Goal: Task Accomplishment & Management: Complete application form

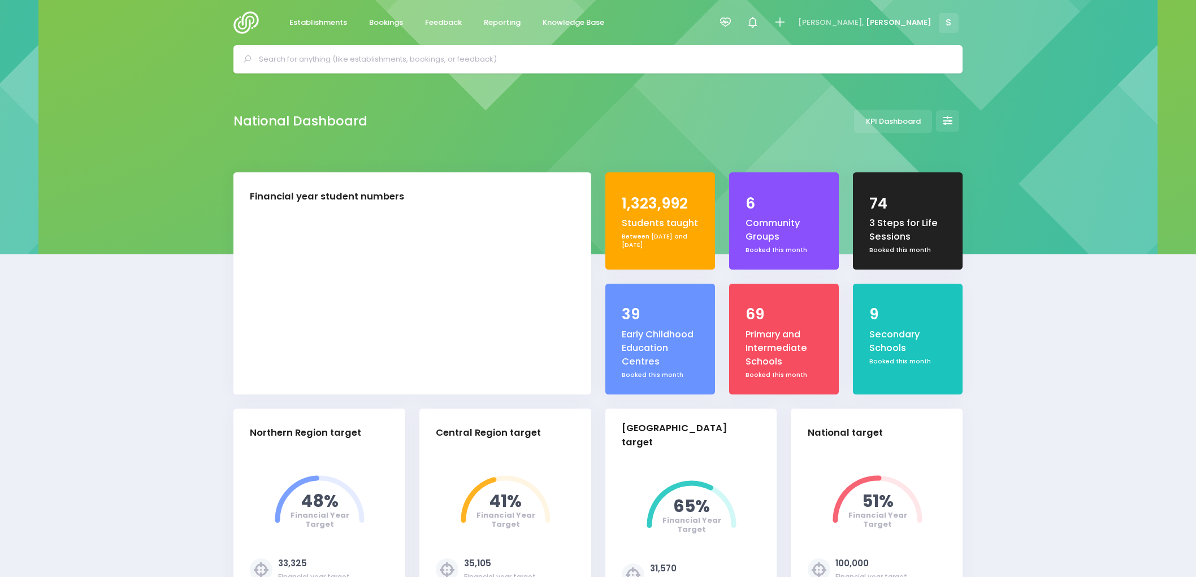
select select "5"
click at [442, 21] on span "Feedback" at bounding box center [443, 22] width 37 height 11
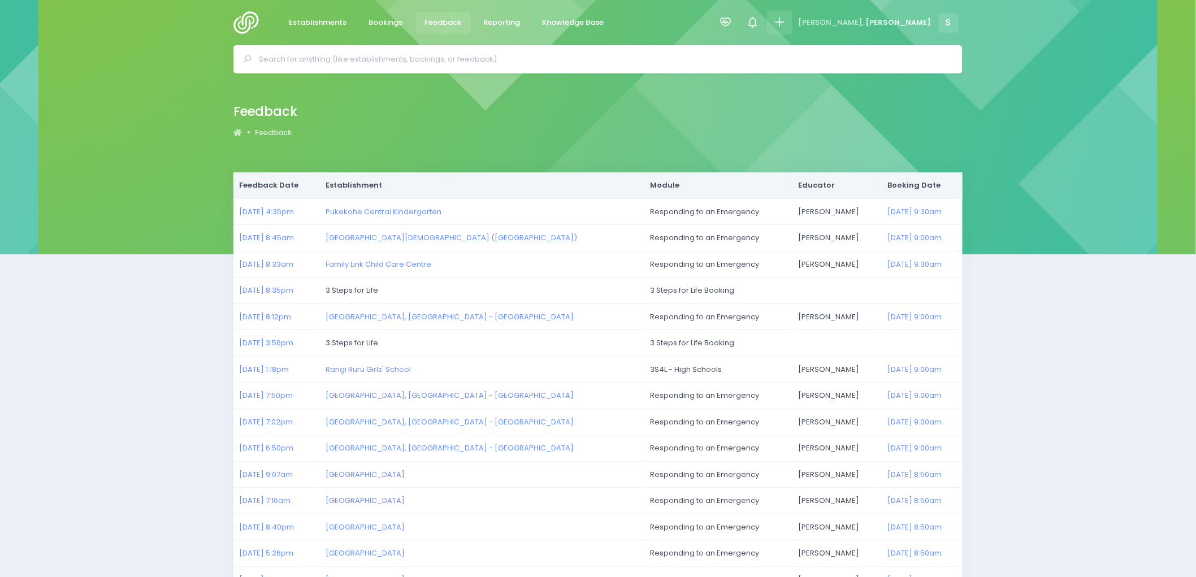
click at [786, 16] on icon at bounding box center [779, 22] width 13 height 13
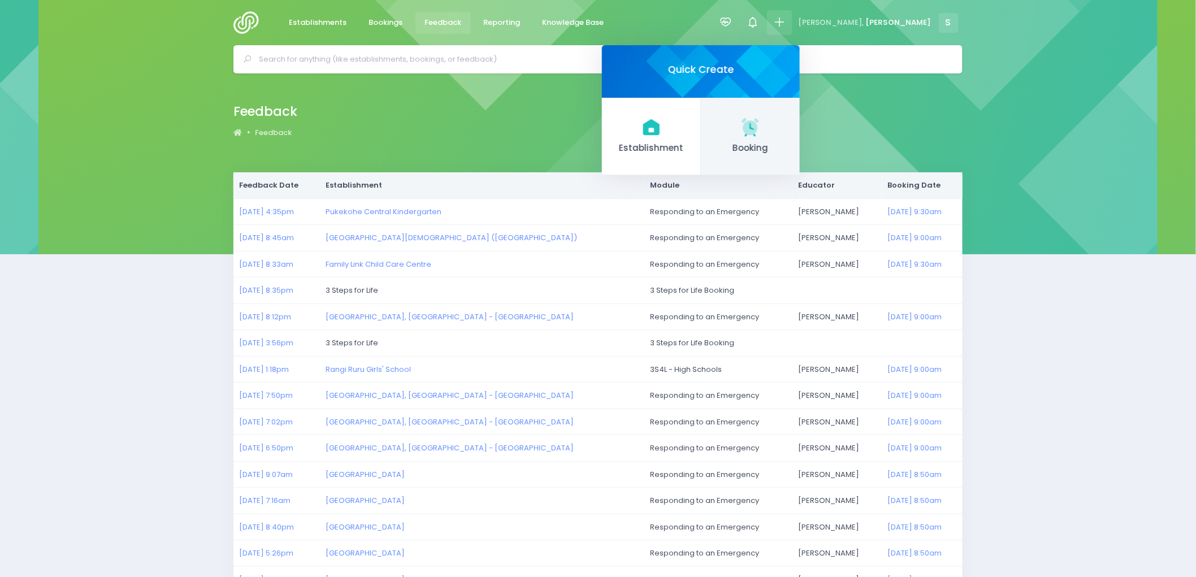
click at [755, 127] on icon at bounding box center [752, 126] width 5 height 7
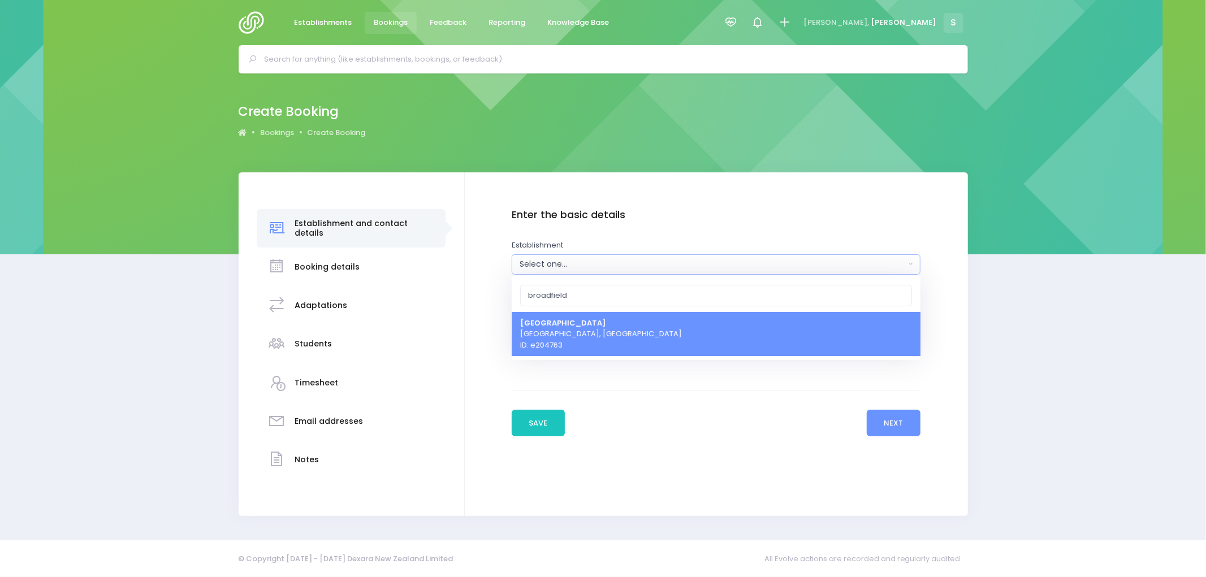
type input "broadfield"
click at [645, 334] on link "Broadfield School Selwyn, South Island Region ID: e204763" at bounding box center [716, 334] width 409 height 45
select select "204763"
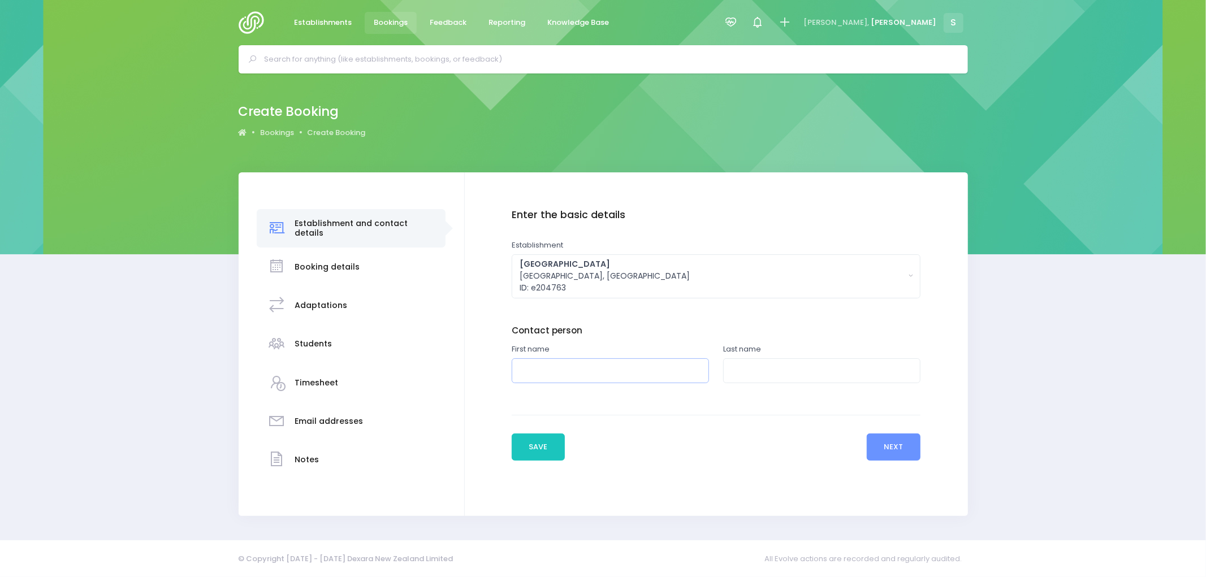
click at [533, 365] on input "text" at bounding box center [610, 370] width 197 height 25
type input "Adele"
click at [819, 379] on input "text" at bounding box center [821, 370] width 197 height 25
type input "Alport"
click at [878, 447] on button "Next" at bounding box center [894, 447] width 54 height 27
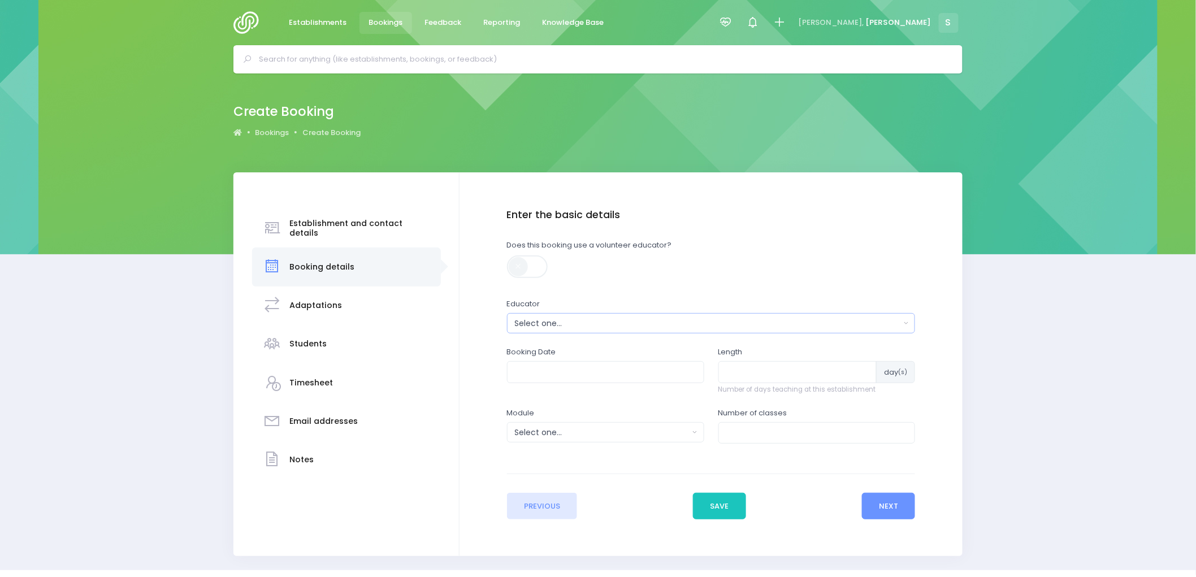
click at [567, 324] on div "Select one..." at bounding box center [708, 324] width 386 height 12
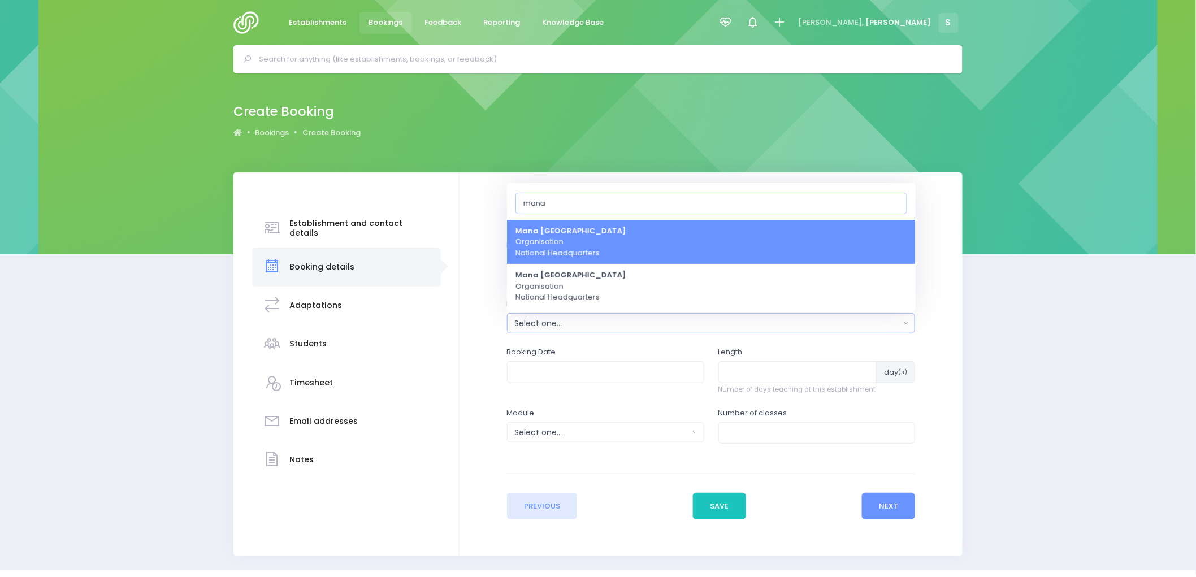
type input "mana"
click at [550, 243] on span "Mana Ake South Island Organisation National Headquarters" at bounding box center [571, 242] width 111 height 33
select select "888002"
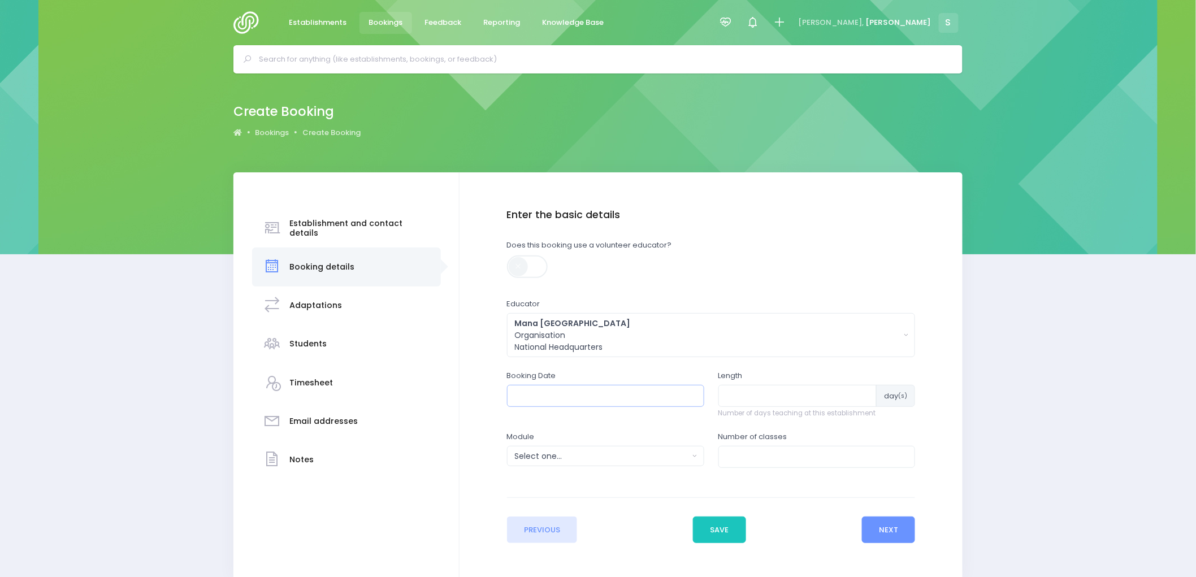
click at [555, 395] on input "text" at bounding box center [605, 395] width 197 height 21
click at [516, 424] on th at bounding box center [523, 423] width 20 height 19
click at [640, 430] on th at bounding box center [642, 423] width 20 height 19
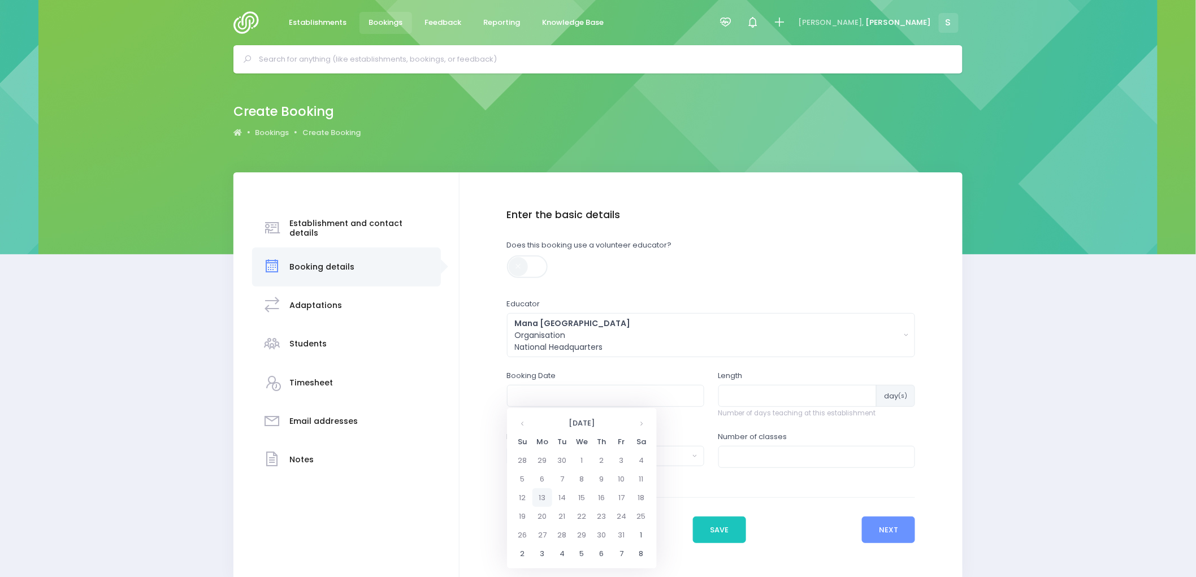
click at [547, 501] on td "13" at bounding box center [543, 497] width 20 height 19
click at [594, 478] on span "9" at bounding box center [593, 476] width 20 height 15
click at [533, 457] on span "9:00" at bounding box center [531, 458] width 32 height 15
type input "13/10/2025 09:00 AM"
click at [748, 400] on input "number" at bounding box center [798, 395] width 159 height 21
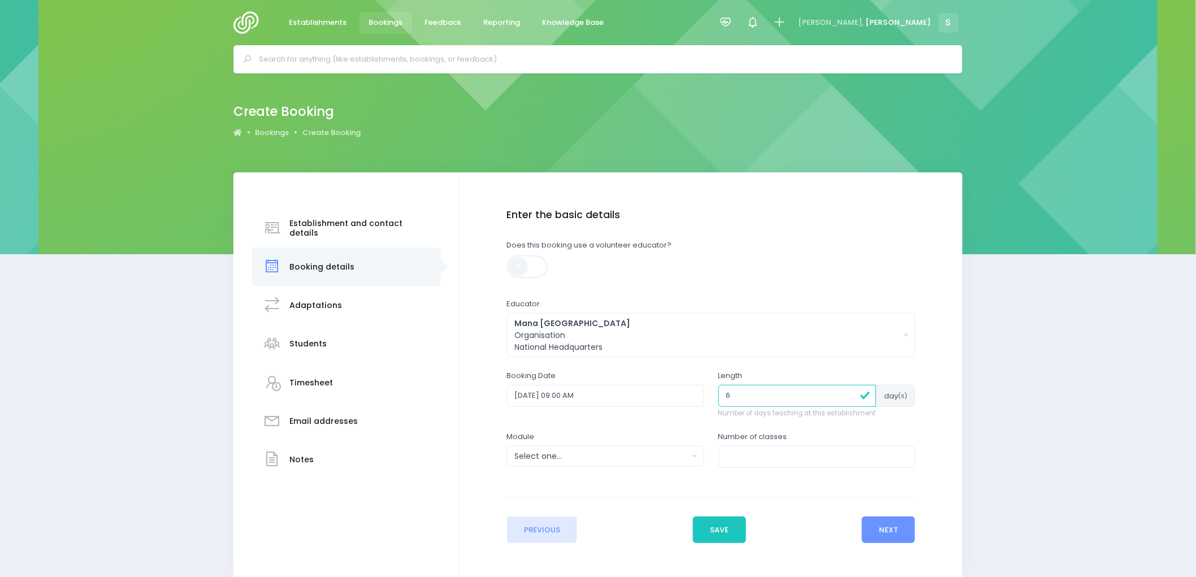
type input "6"
click at [595, 459] on div "Select one..." at bounding box center [602, 457] width 174 height 12
click at [565, 312] on span "Weaving Wellbeing" at bounding box center [552, 306] width 72 height 11
select select "Weaving Wellbeing"
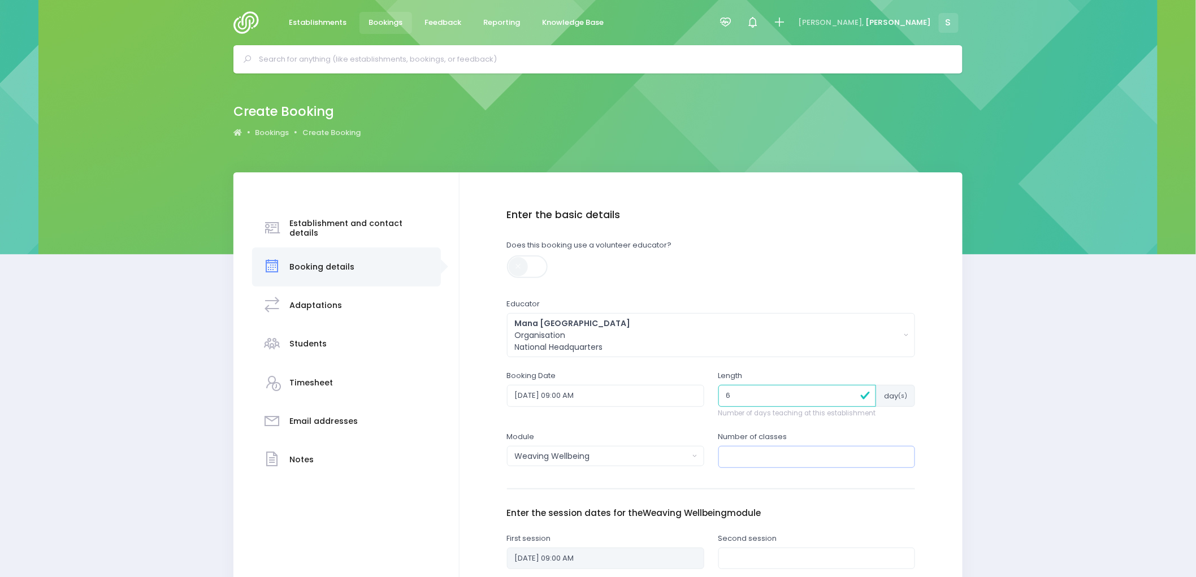
click at [737, 461] on input "number" at bounding box center [817, 456] width 197 height 21
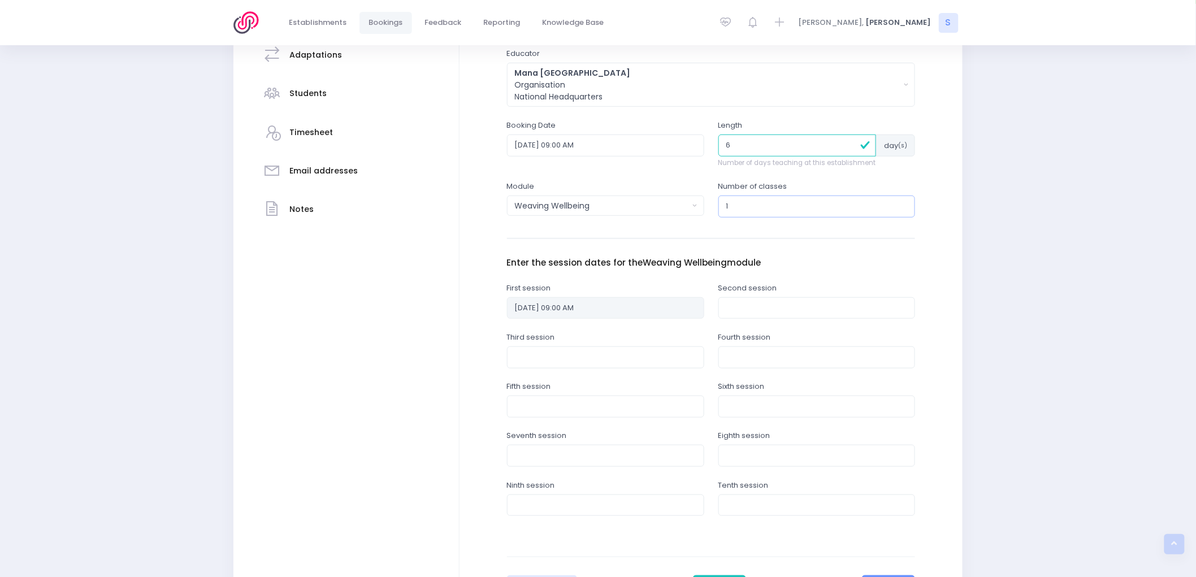
scroll to position [251, 0]
type input "1"
click at [770, 404] on input "text" at bounding box center [817, 405] width 197 height 21
click at [736, 435] on th at bounding box center [734, 433] width 20 height 19
click at [854, 439] on th at bounding box center [853, 433] width 20 height 19
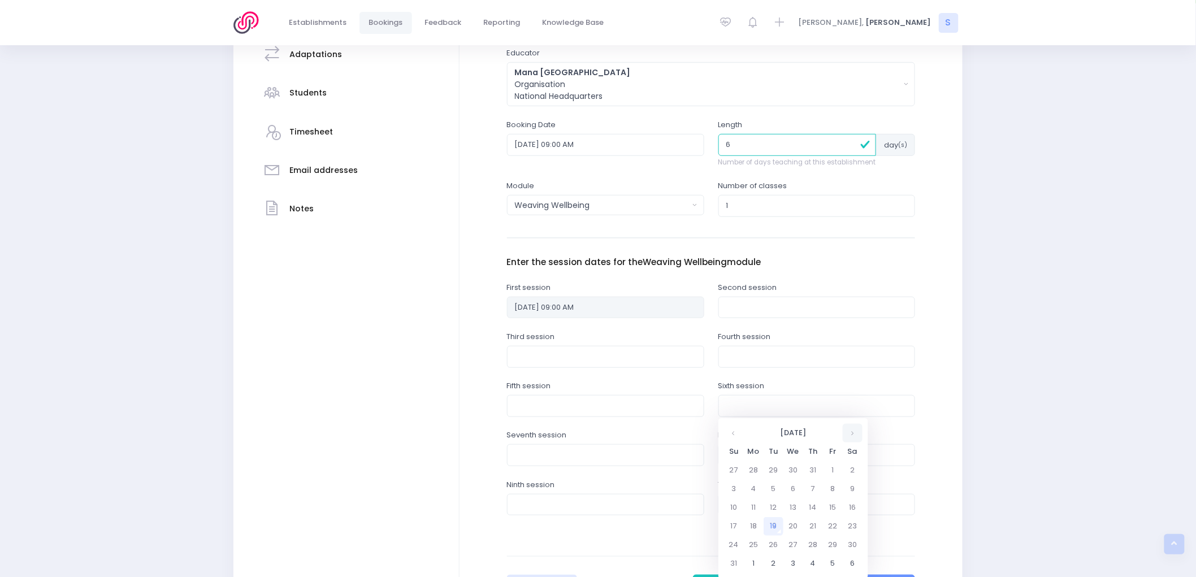
click at [854, 439] on th at bounding box center [853, 433] width 20 height 19
click at [760, 537] on td "24" at bounding box center [754, 545] width 20 height 19
click at [801, 486] on span "9" at bounding box center [804, 486] width 20 height 15
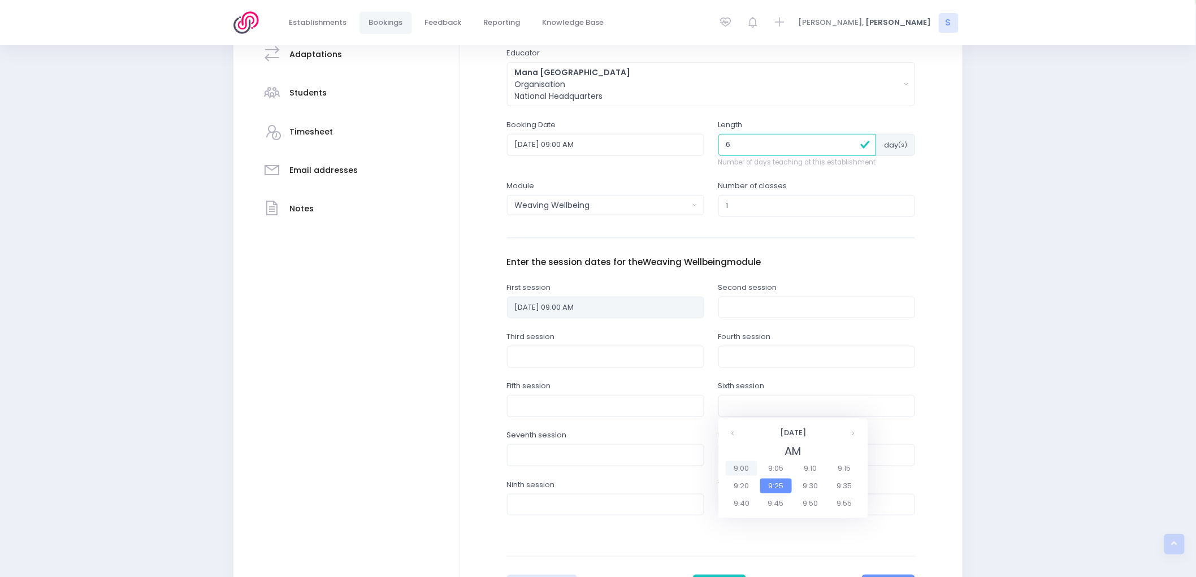
click at [740, 471] on span "9:00" at bounding box center [742, 468] width 32 height 15
type input "24/11/2025 09:00 AM"
click at [743, 307] on input "text" at bounding box center [817, 307] width 197 height 21
drag, startPoint x: 730, startPoint y: 332, endPoint x: 749, endPoint y: 328, distance: 19.6
click at [730, 332] on th at bounding box center [734, 334] width 20 height 19
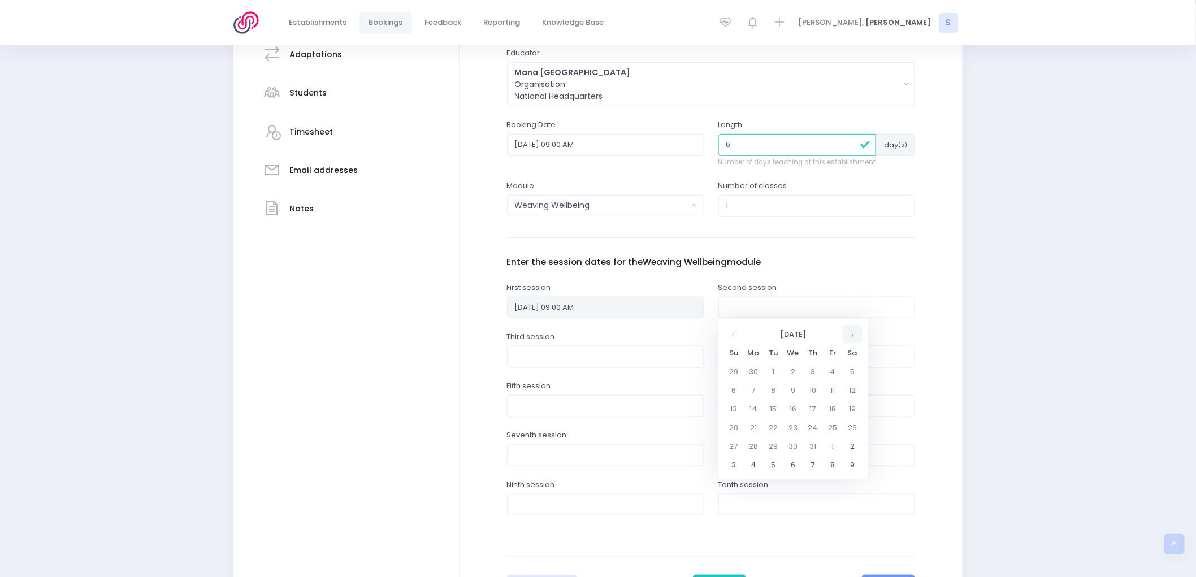
click at [850, 334] on th at bounding box center [853, 334] width 20 height 19
click at [753, 430] on td "20" at bounding box center [754, 427] width 20 height 19
click at [802, 389] on span "9" at bounding box center [804, 388] width 20 height 15
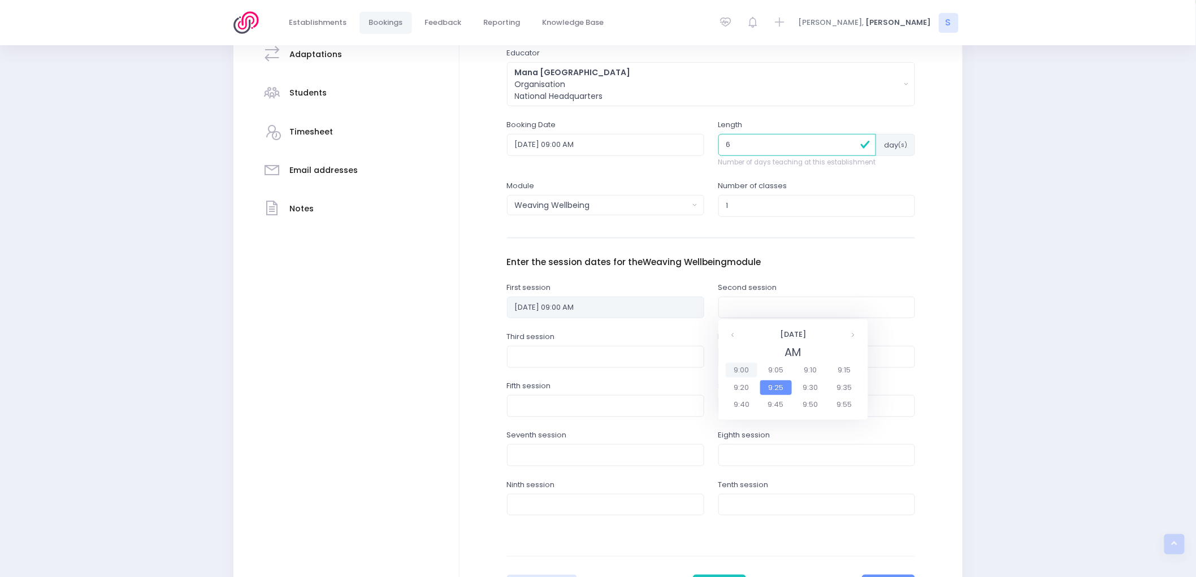
click at [750, 369] on span "9:00" at bounding box center [742, 370] width 32 height 15
type input "20/10/2025 09:00 AM"
click at [553, 355] on input "text" at bounding box center [605, 356] width 197 height 21
drag, startPoint x: 518, startPoint y: 383, endPoint x: 556, endPoint y: 382, distance: 37.3
click at [518, 383] on th at bounding box center [523, 383] width 20 height 19
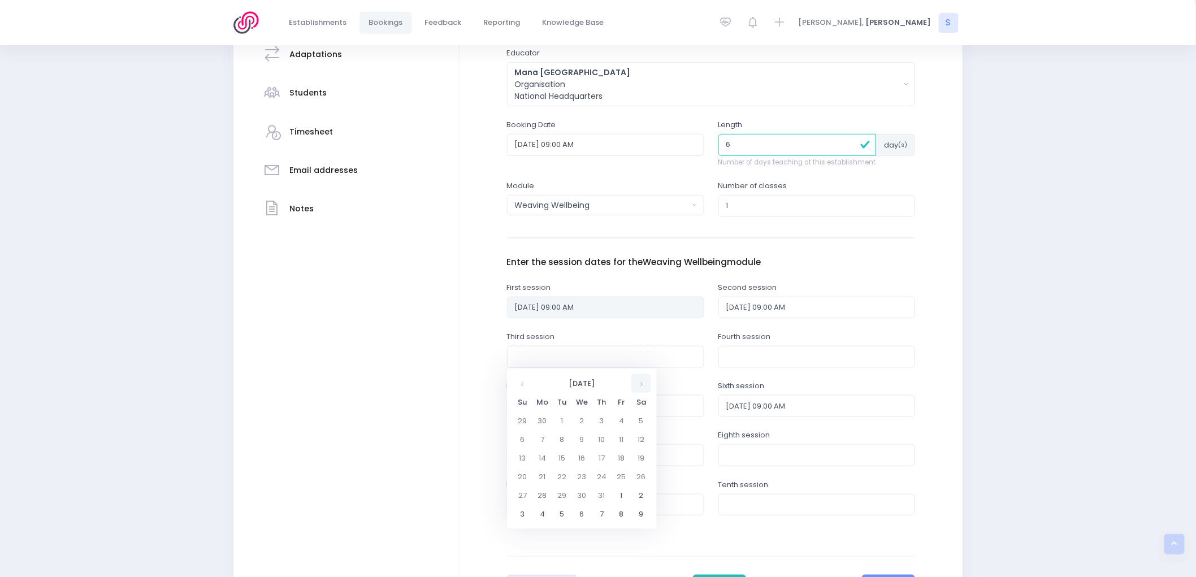
click at [635, 383] on th at bounding box center [642, 383] width 20 height 19
click at [547, 477] on td "20" at bounding box center [543, 477] width 20 height 19
click at [597, 434] on span "9" at bounding box center [593, 437] width 20 height 15
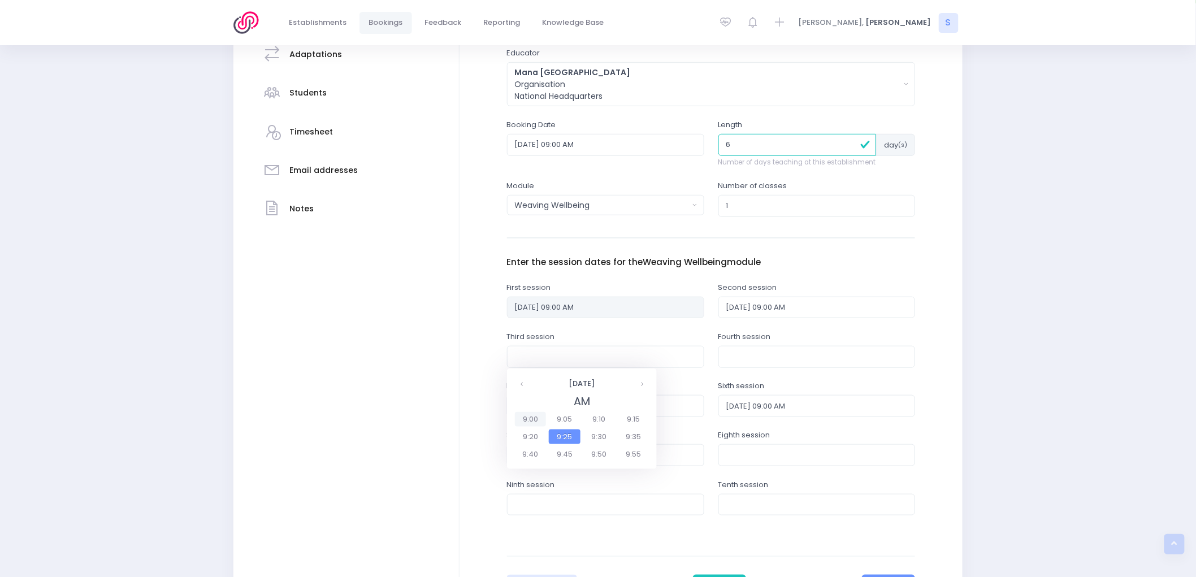
click at [521, 416] on span "9:00" at bounding box center [531, 419] width 32 height 15
type input "20/10/2025 09:00 AM"
click at [730, 352] on input "text" at bounding box center [817, 356] width 197 height 21
click at [734, 383] on th at bounding box center [734, 383] width 20 height 19
click at [851, 382] on th at bounding box center [853, 383] width 20 height 19
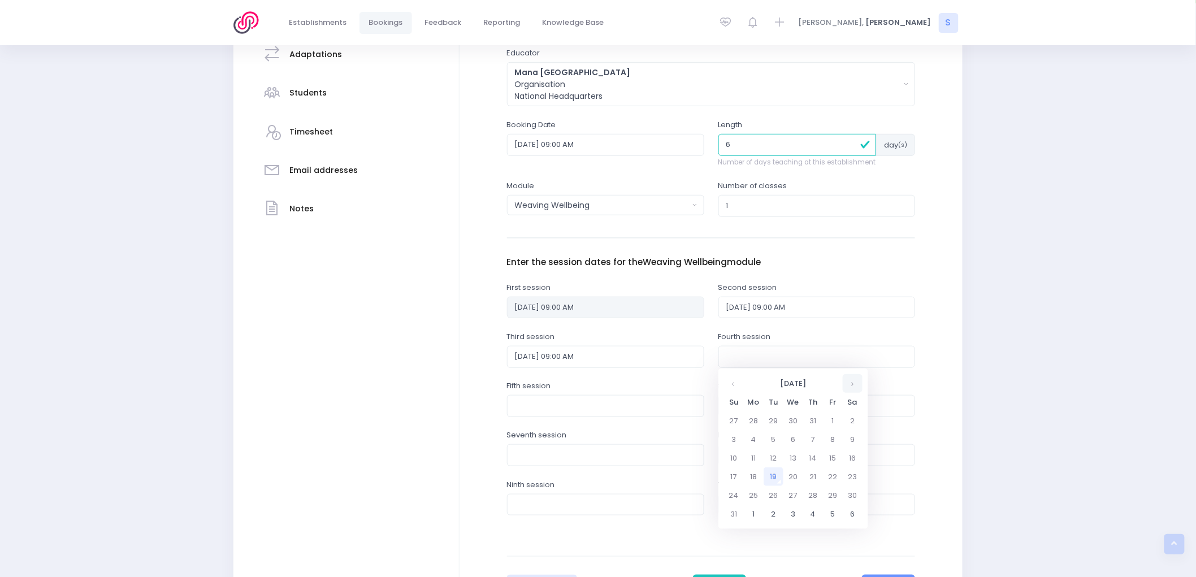
click at [851, 382] on th at bounding box center [853, 383] width 20 height 19
click at [753, 494] on td "27" at bounding box center [754, 495] width 20 height 19
click at [802, 439] on span "9" at bounding box center [804, 437] width 20 height 15
click at [749, 422] on span "9:00" at bounding box center [742, 419] width 32 height 15
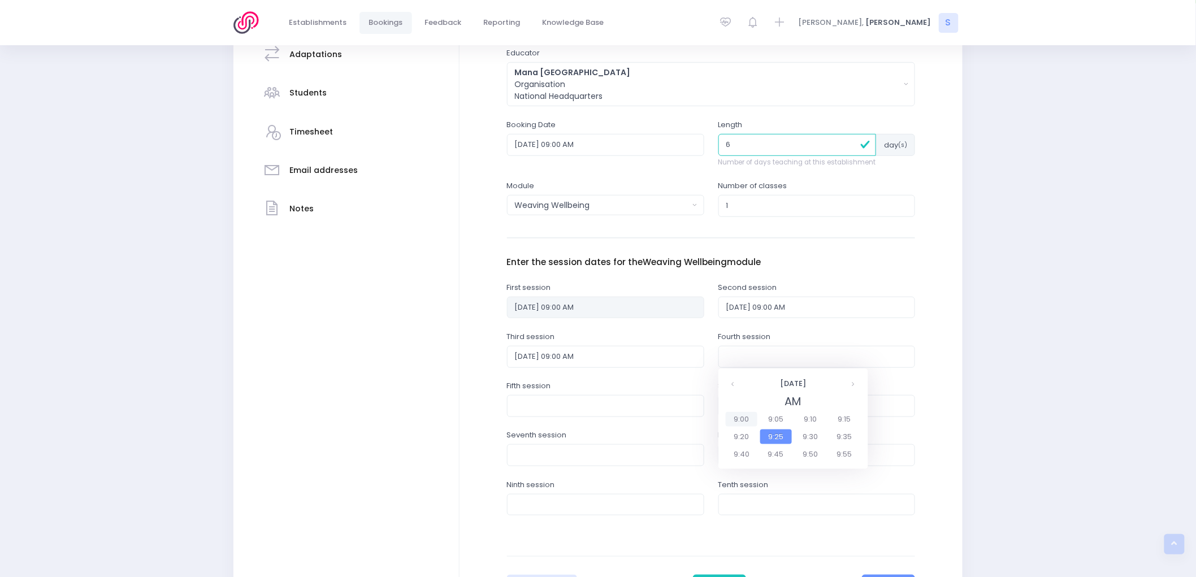
type input "27/10/2025 09:00 AM"
click at [562, 408] on input "text" at bounding box center [605, 405] width 197 height 21
click at [524, 439] on th at bounding box center [523, 433] width 20 height 19
click at [639, 432] on th at bounding box center [642, 433] width 20 height 19
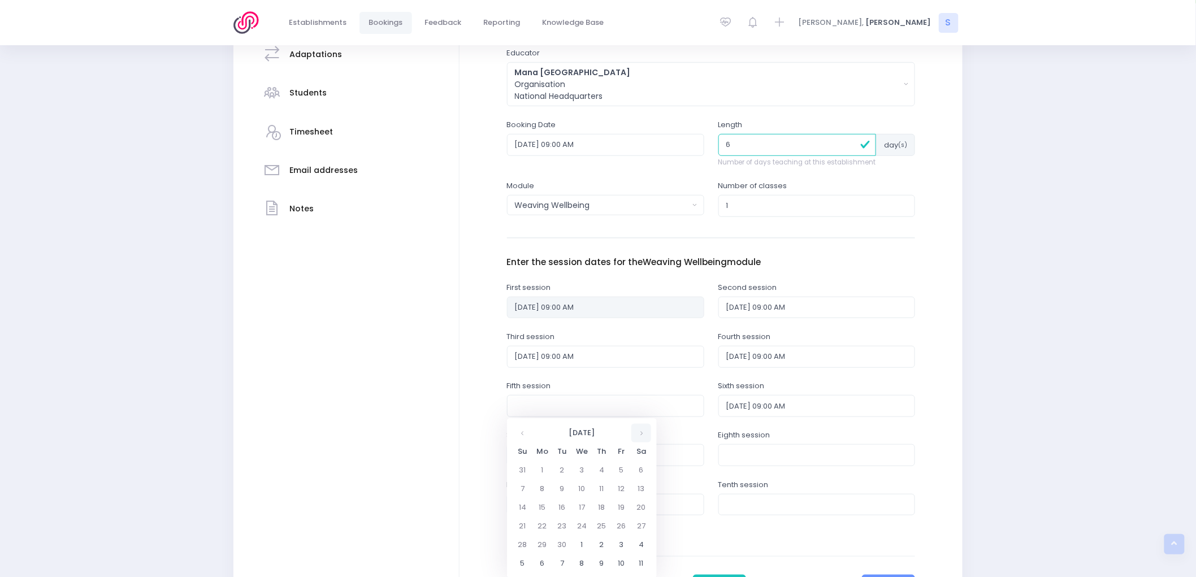
click at [639, 432] on th at bounding box center [642, 433] width 20 height 19
click at [542, 488] on td "3" at bounding box center [543, 489] width 20 height 19
click at [590, 483] on span "9" at bounding box center [593, 486] width 20 height 15
click at [538, 466] on span "9:00" at bounding box center [531, 468] width 32 height 15
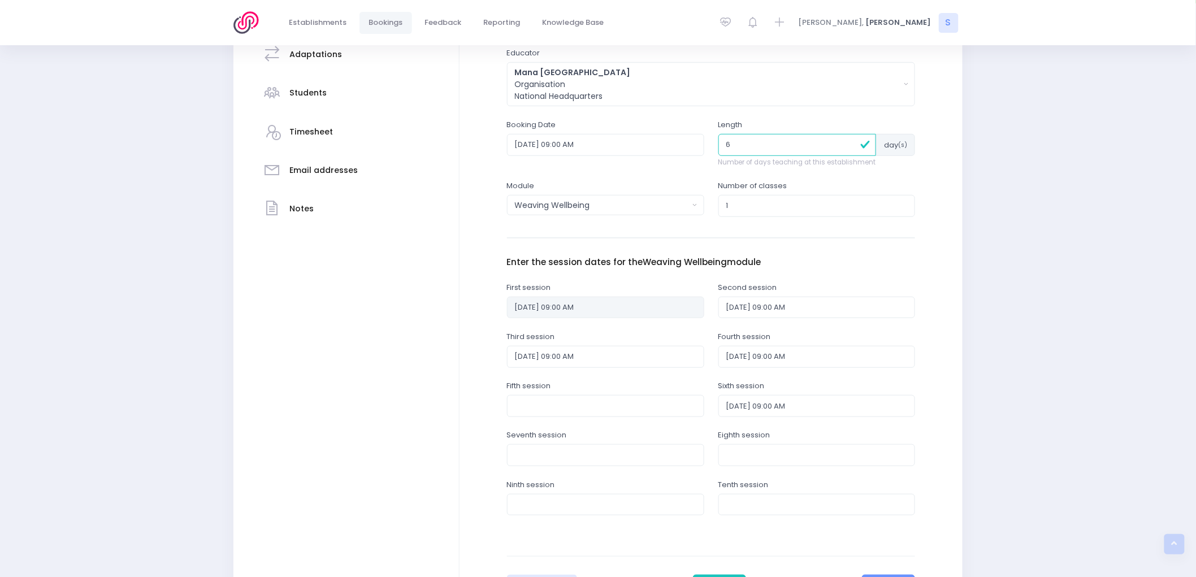
type input "03/11/2025 09:00 AM"
click at [633, 355] on input "20/10/2025 09:00 AM" at bounding box center [605, 356] width 197 height 21
click at [542, 496] on td "27" at bounding box center [543, 495] width 20 height 19
click at [591, 439] on span "9" at bounding box center [593, 437] width 20 height 15
click at [531, 420] on span "9:00" at bounding box center [531, 419] width 32 height 15
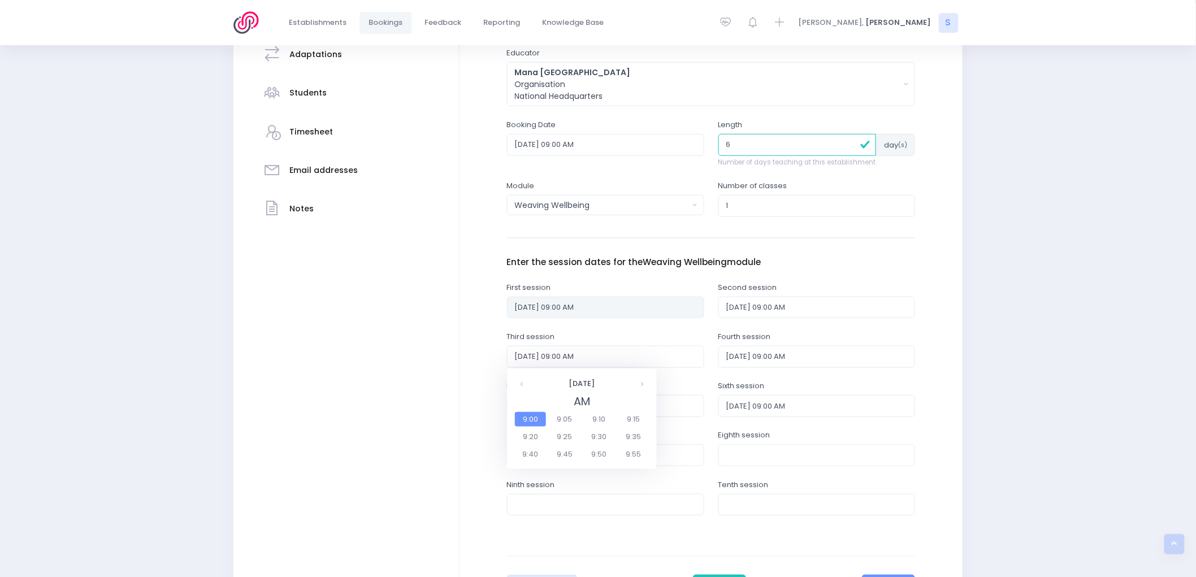
type input "27/10/2025 09:00 AM"
click at [782, 353] on input "27/10/2025 09:00 AM" at bounding box center [817, 356] width 197 height 21
click at [753, 515] on td "3" at bounding box center [754, 514] width 20 height 19
click at [801, 431] on span "9" at bounding box center [804, 437] width 20 height 15
click at [736, 415] on span "9:00" at bounding box center [742, 419] width 32 height 15
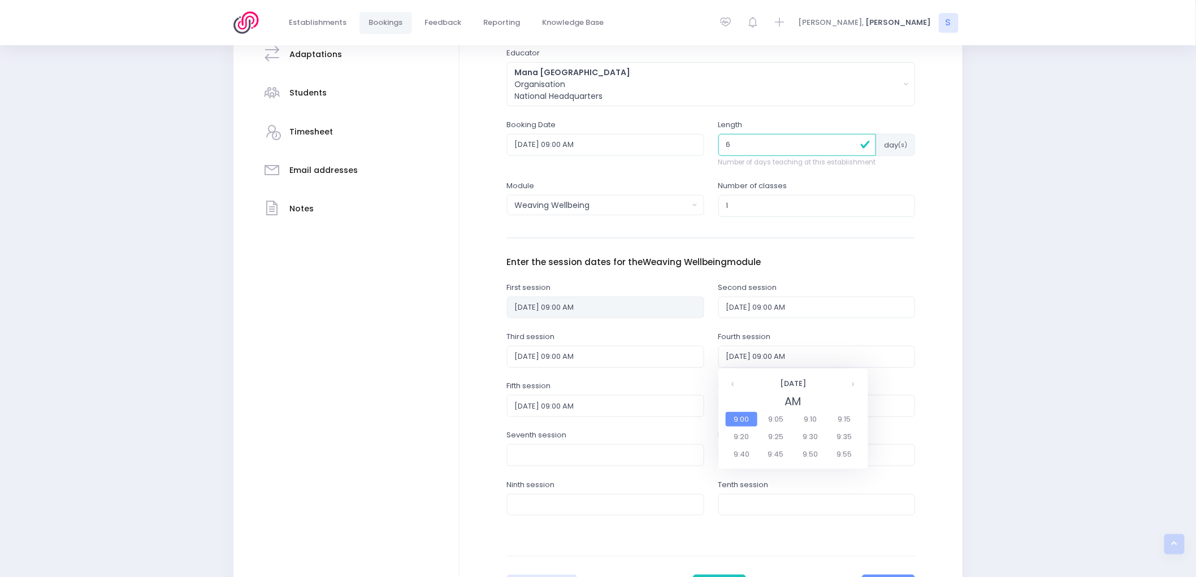
type input "03/11/2025 09:00 AM"
click at [612, 412] on input "03/11/2025 09:00 AM" at bounding box center [605, 405] width 197 height 21
click at [542, 509] on td "10" at bounding box center [543, 508] width 20 height 19
click at [596, 483] on span "9" at bounding box center [593, 486] width 20 height 15
click at [532, 468] on span "9:00" at bounding box center [531, 468] width 32 height 15
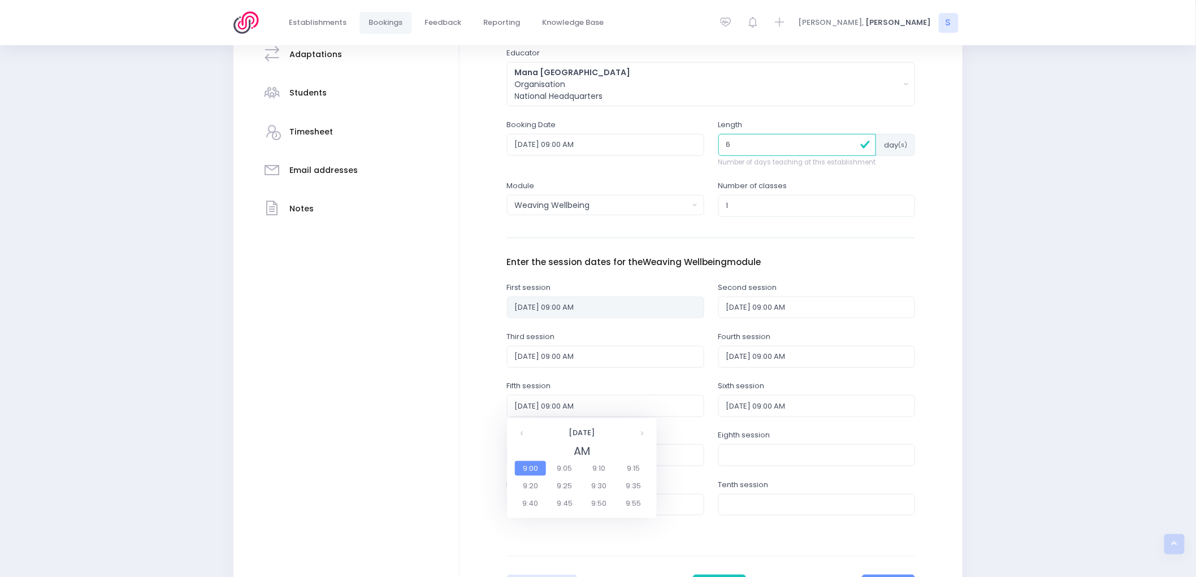
type input "10/11/2025 09:00 AM"
click at [760, 409] on input "24/11/2025 09:00 AM" at bounding box center [817, 405] width 197 height 21
click at [690, 425] on div "Fifth session 10/11/2025 09:00 AM" at bounding box center [605, 405] width 211 height 49
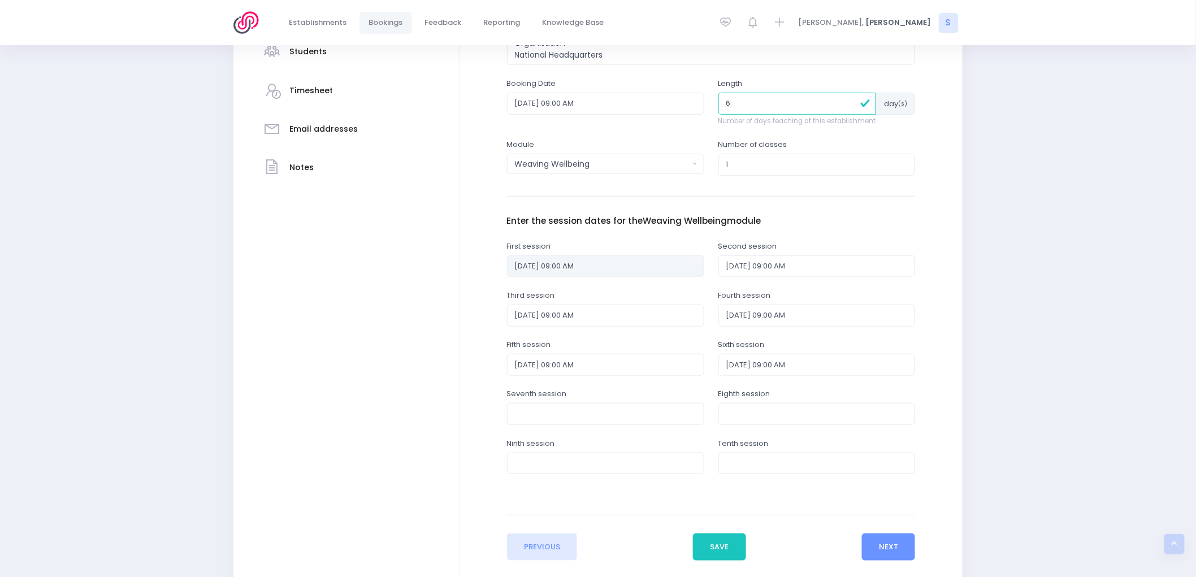
scroll to position [364, 0]
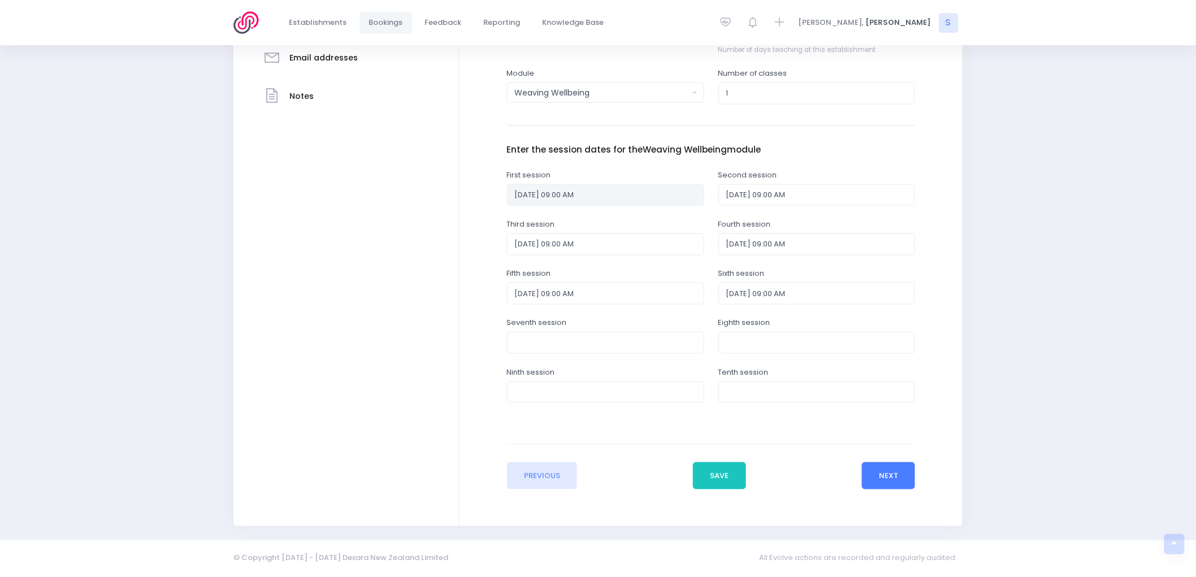
click at [871, 467] on button "Next" at bounding box center [889, 475] width 54 height 27
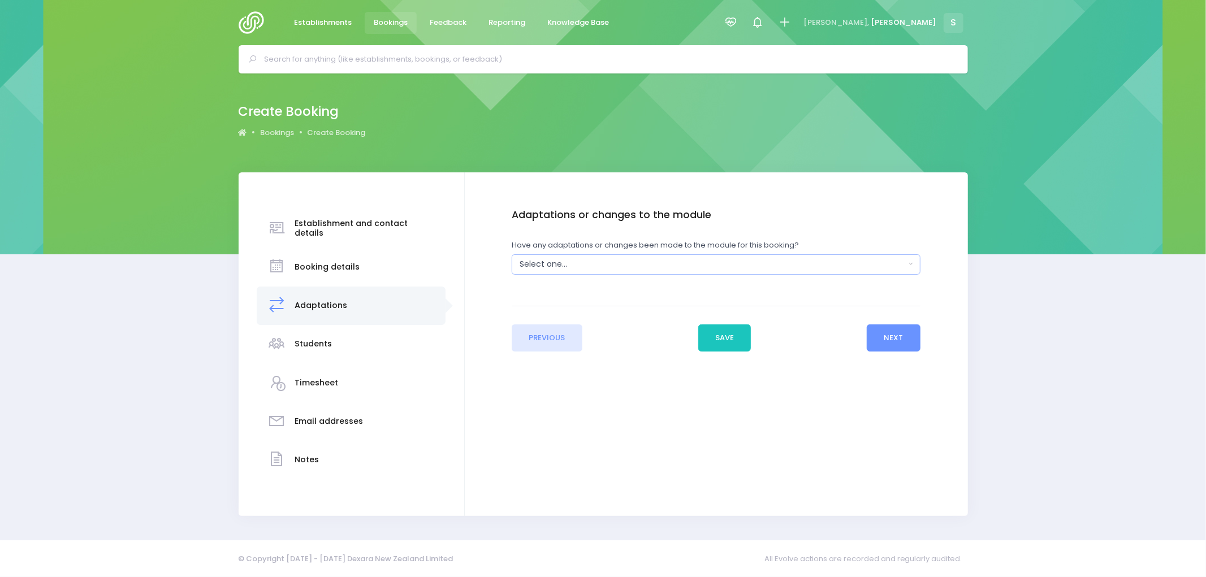
click at [625, 266] on div "Select one..." at bounding box center [713, 264] width 386 height 12
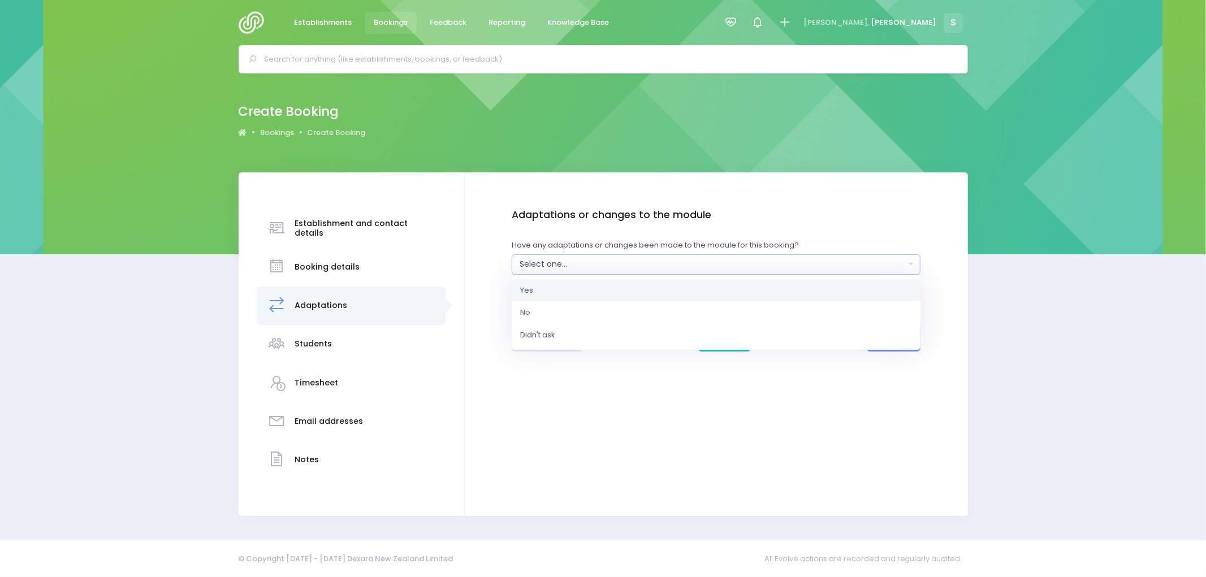
click at [551, 296] on link "Yes" at bounding box center [716, 290] width 409 height 23
select select "Yes"
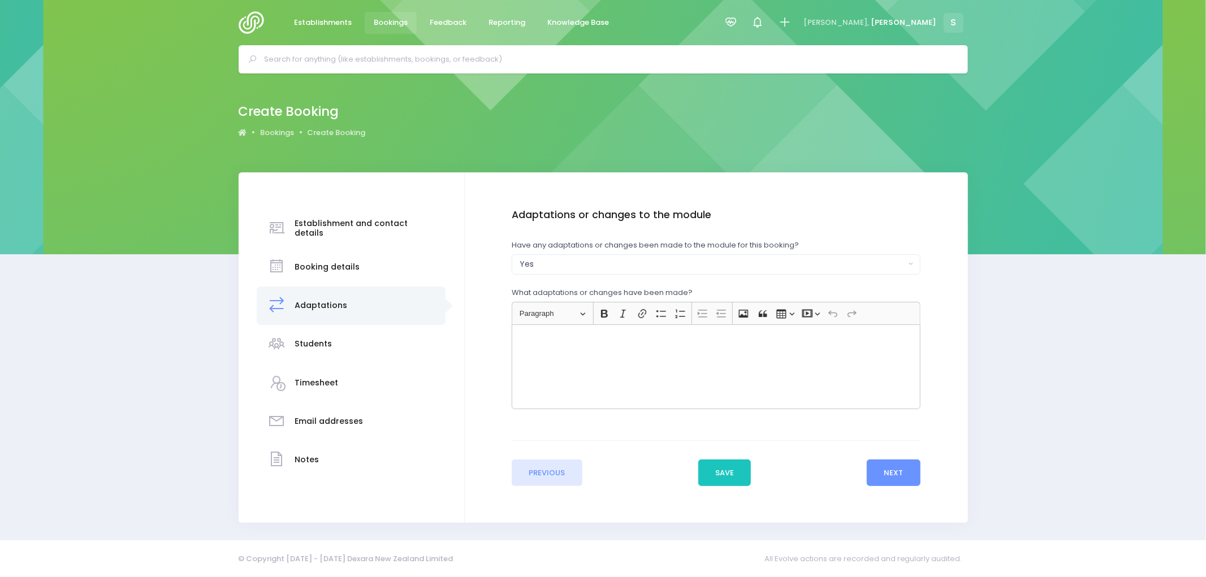
click at [573, 346] on div "Rich Text Editor, main" at bounding box center [716, 367] width 409 height 85
click at [893, 477] on button "Next" at bounding box center [894, 473] width 54 height 27
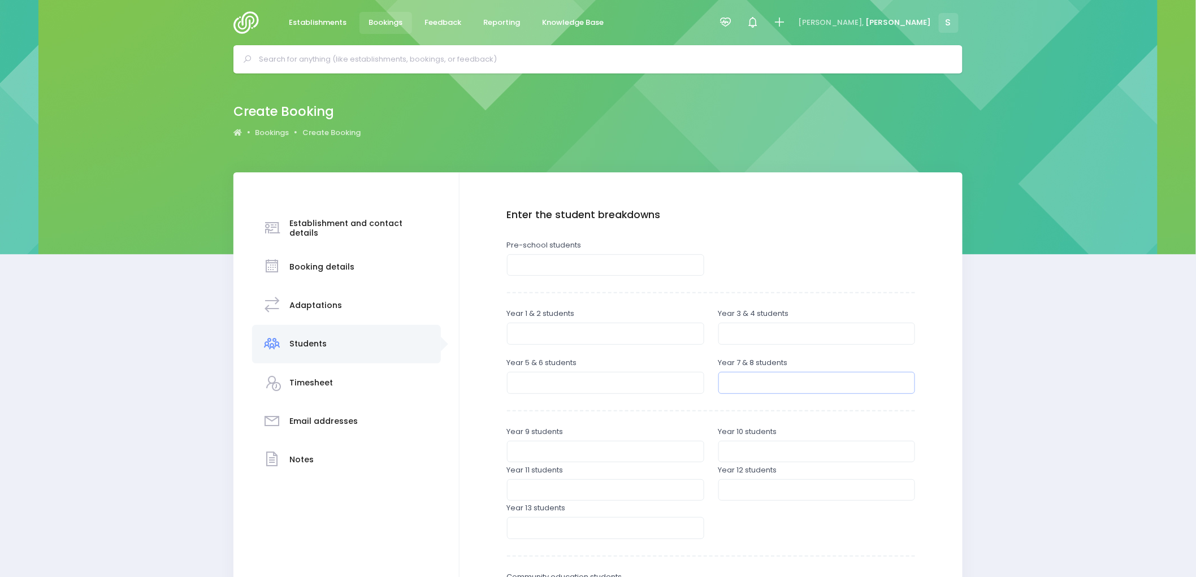
click at [755, 378] on input "number" at bounding box center [817, 382] width 197 height 21
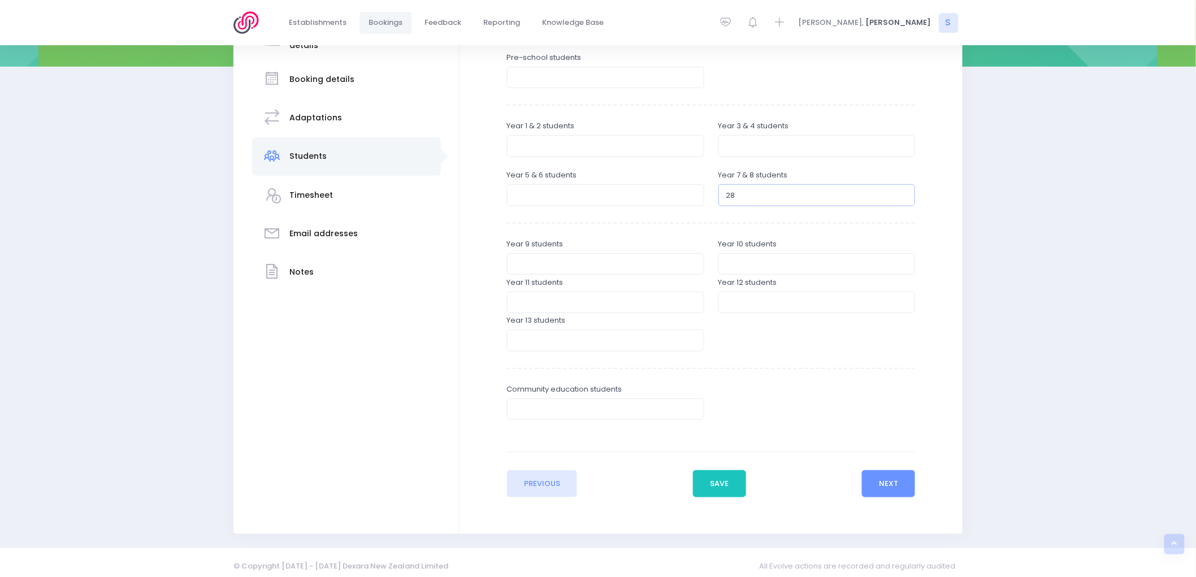
scroll to position [188, 0]
type input "28"
click at [889, 477] on button "Next" at bounding box center [889, 483] width 54 height 27
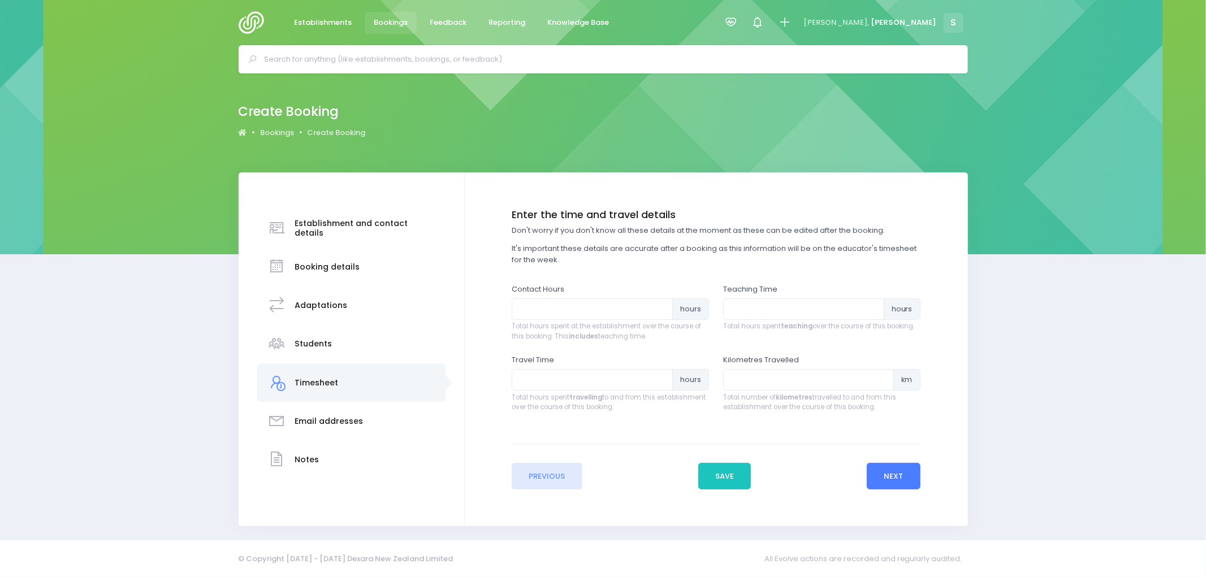
click at [892, 477] on button "Next" at bounding box center [894, 476] width 54 height 27
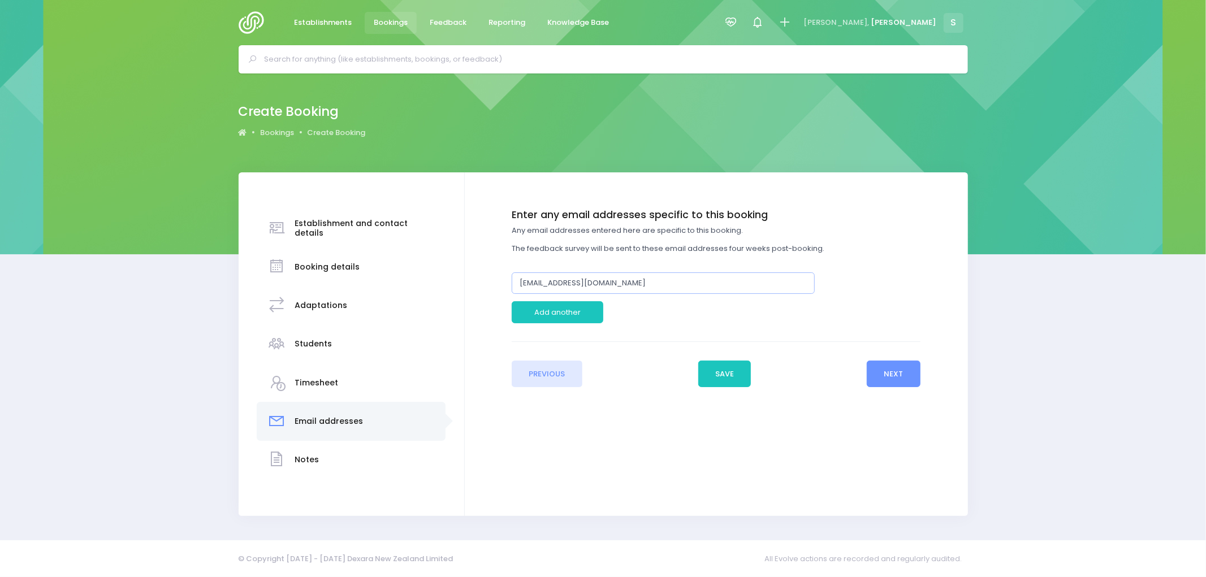
click at [542, 284] on input "office@broadfield.school.nz" at bounding box center [663, 283] width 303 height 21
type input "adele.alport@broadfield.school.nz"
click at [899, 377] on button "Next" at bounding box center [894, 374] width 54 height 27
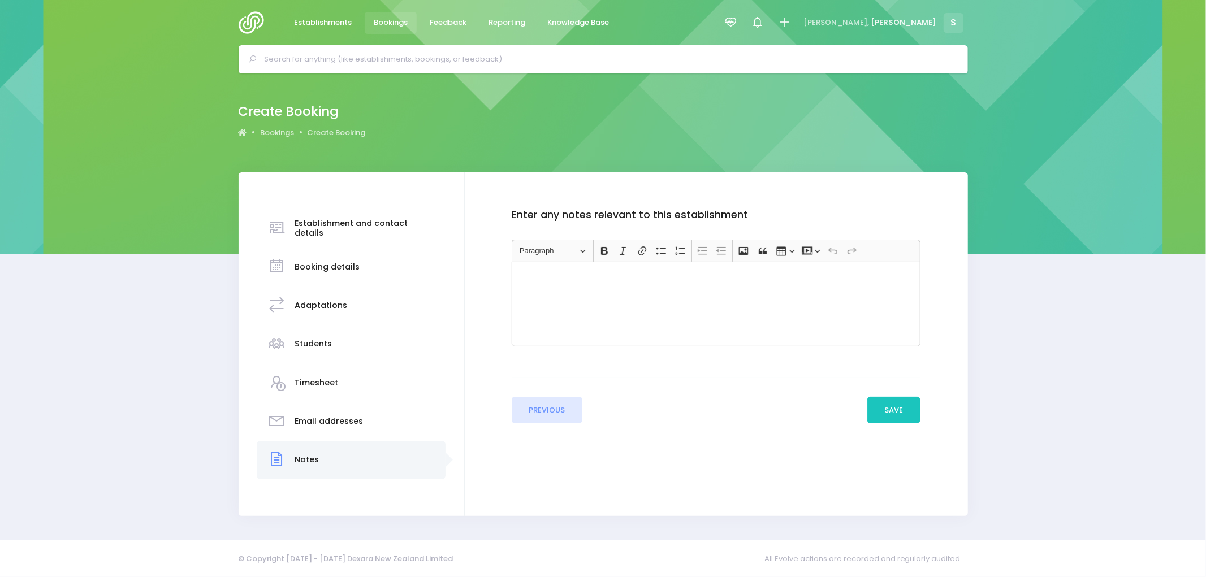
click at [576, 294] on div "Rich Text Editor, main" at bounding box center [716, 304] width 409 height 85
click at [902, 415] on button "Save" at bounding box center [893, 410] width 53 height 27
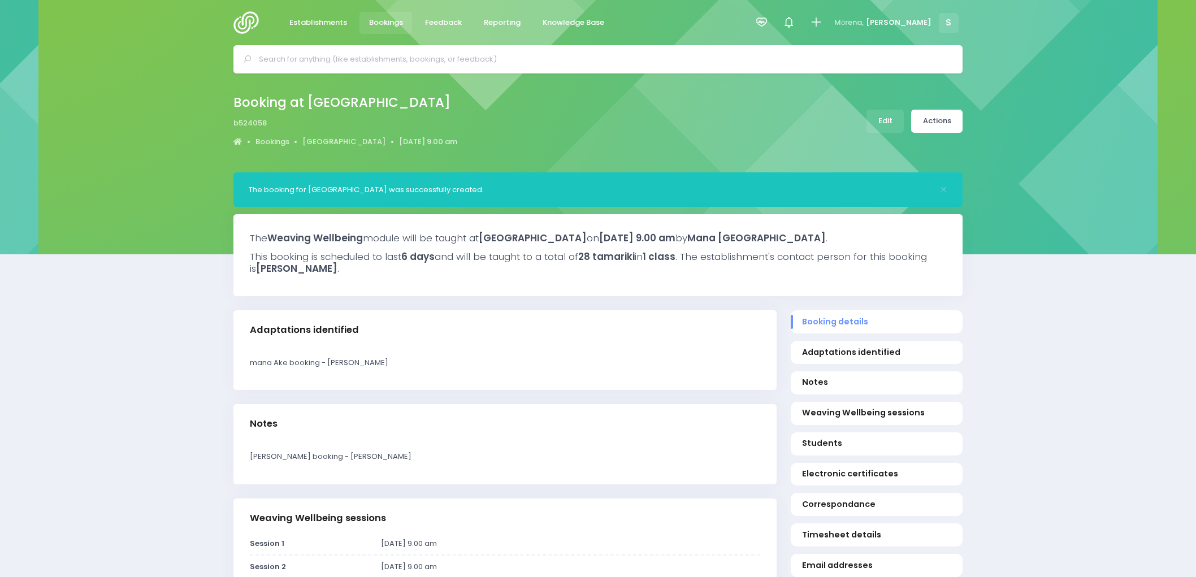
select select "5"
click at [937, 120] on link "Actions" at bounding box center [936, 121] width 51 height 23
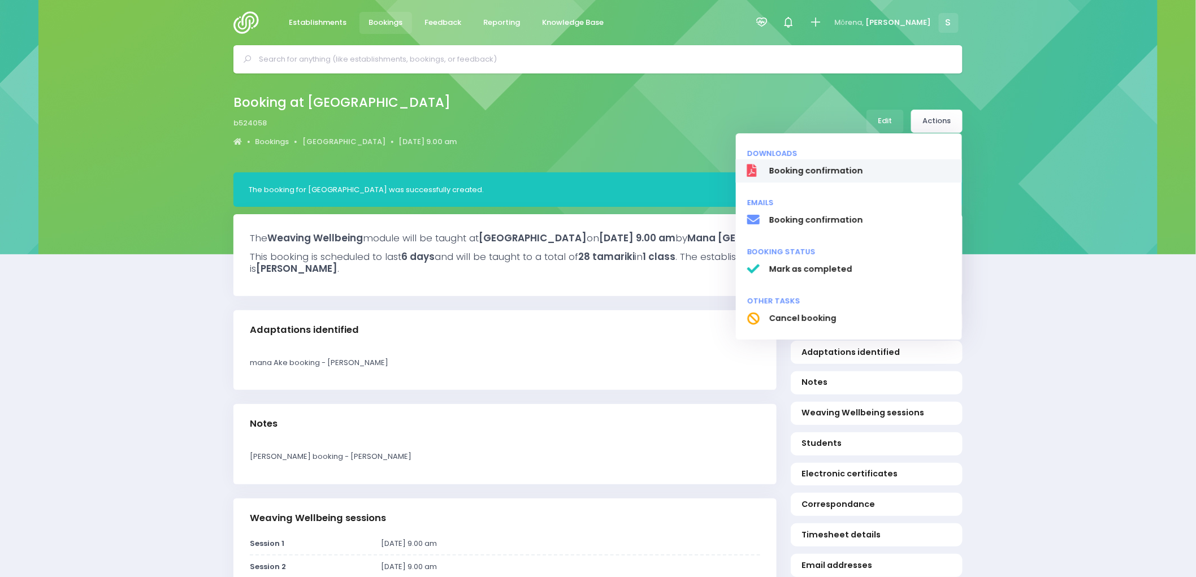
click at [809, 172] on span "Booking confirmation" at bounding box center [860, 171] width 182 height 12
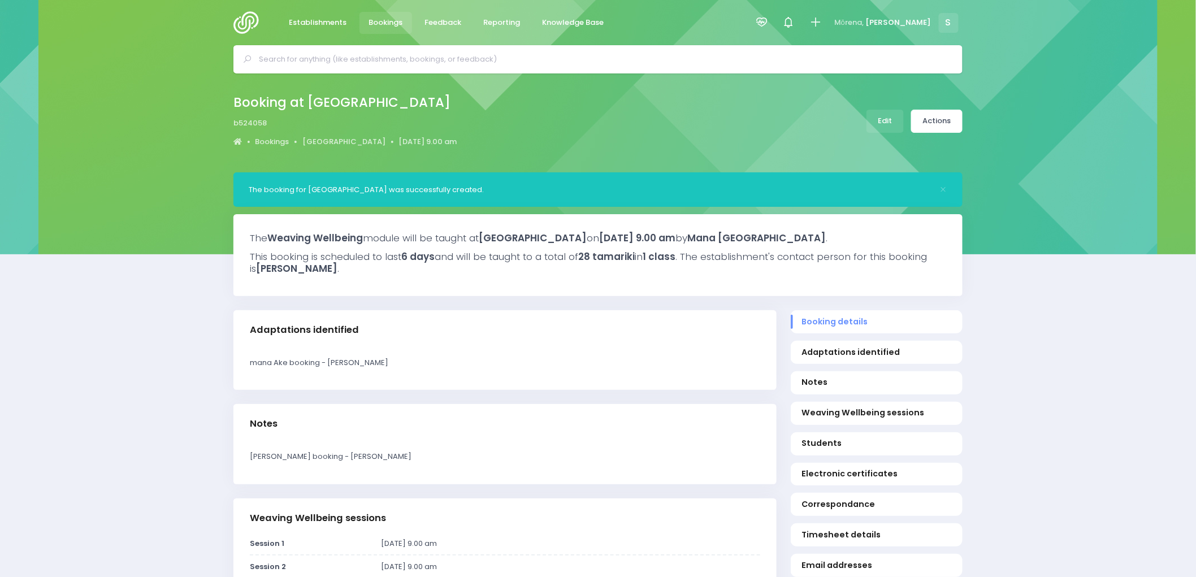
click at [396, 23] on span "Bookings" at bounding box center [386, 22] width 34 height 11
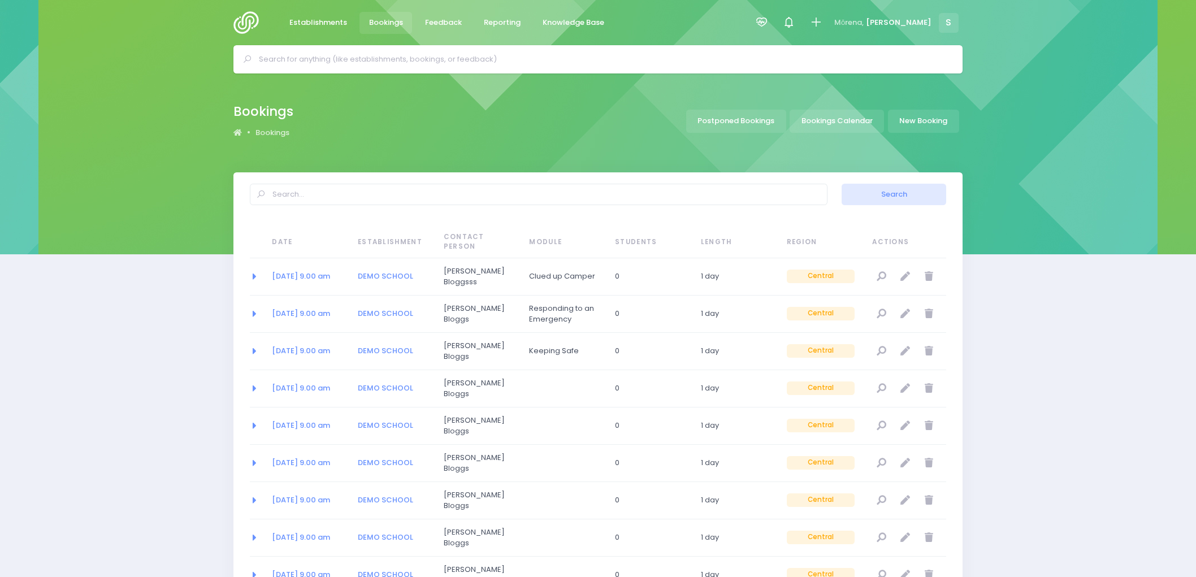
select select "20"
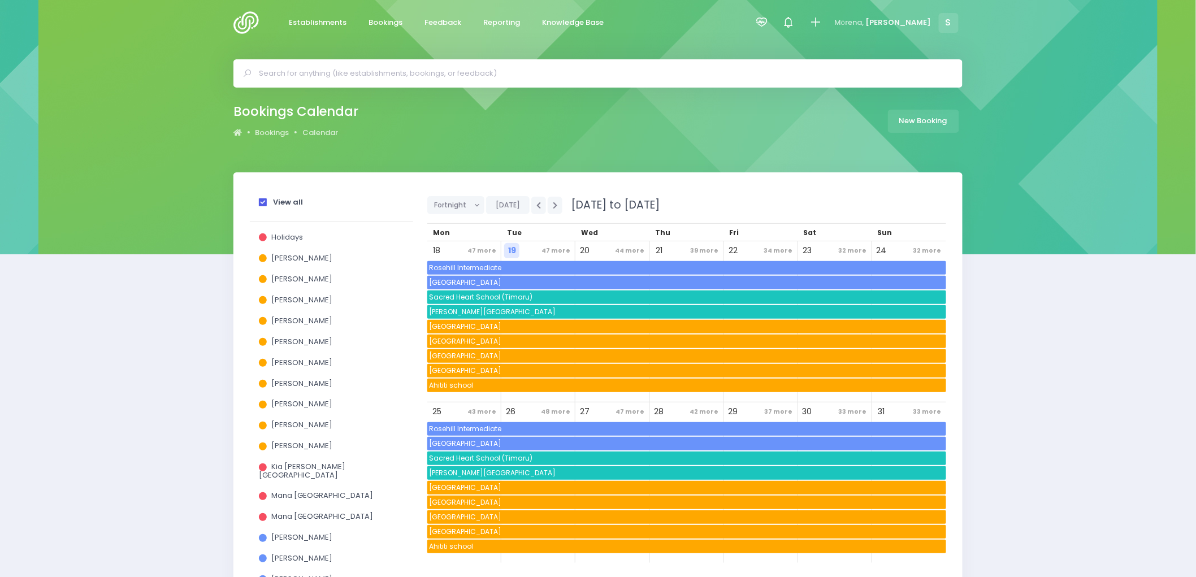
click at [262, 204] on span at bounding box center [263, 202] width 8 height 8
click at [0, 0] on input "View all" at bounding box center [0, 0] width 0 height 0
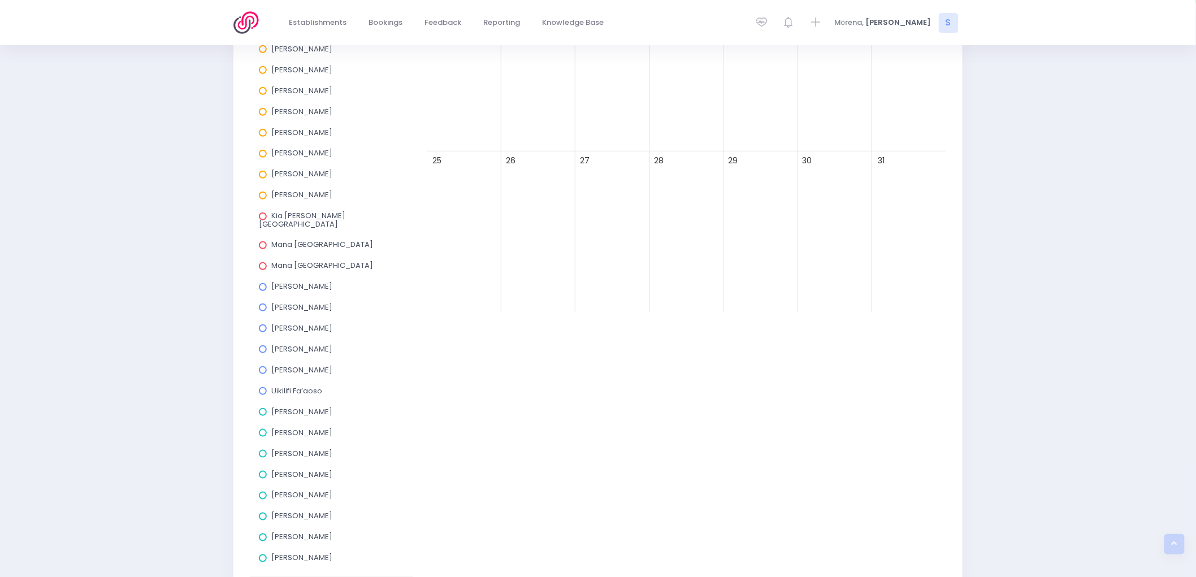
scroll to position [310, 0]
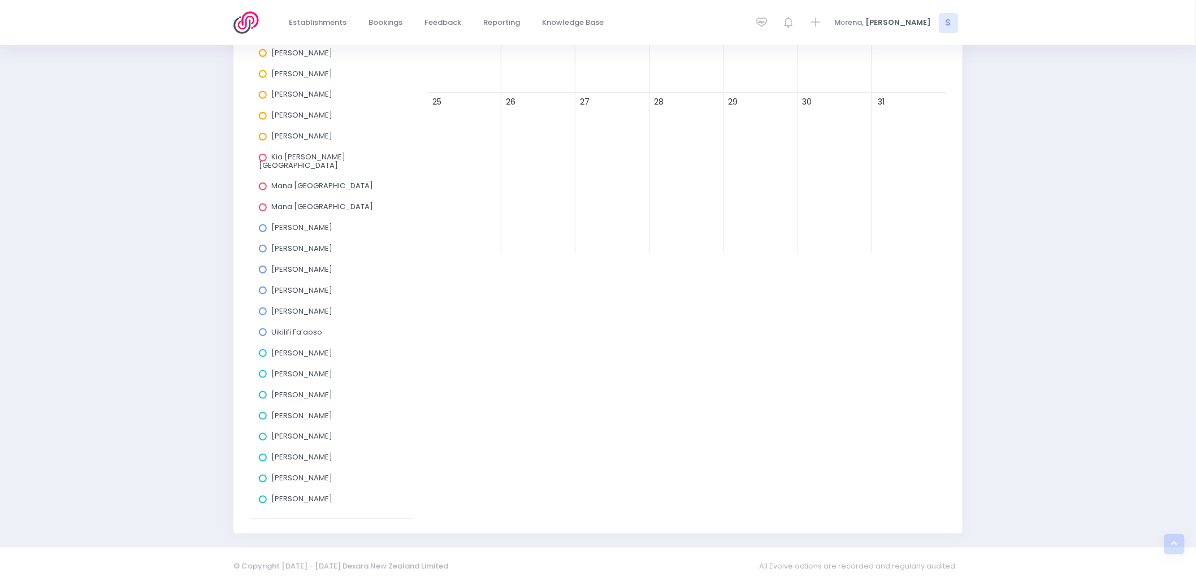
click at [263, 454] on span at bounding box center [263, 458] width 8 height 8
click at [0, 0] on input "Megan Holden" at bounding box center [0, 0] width 0 height 0
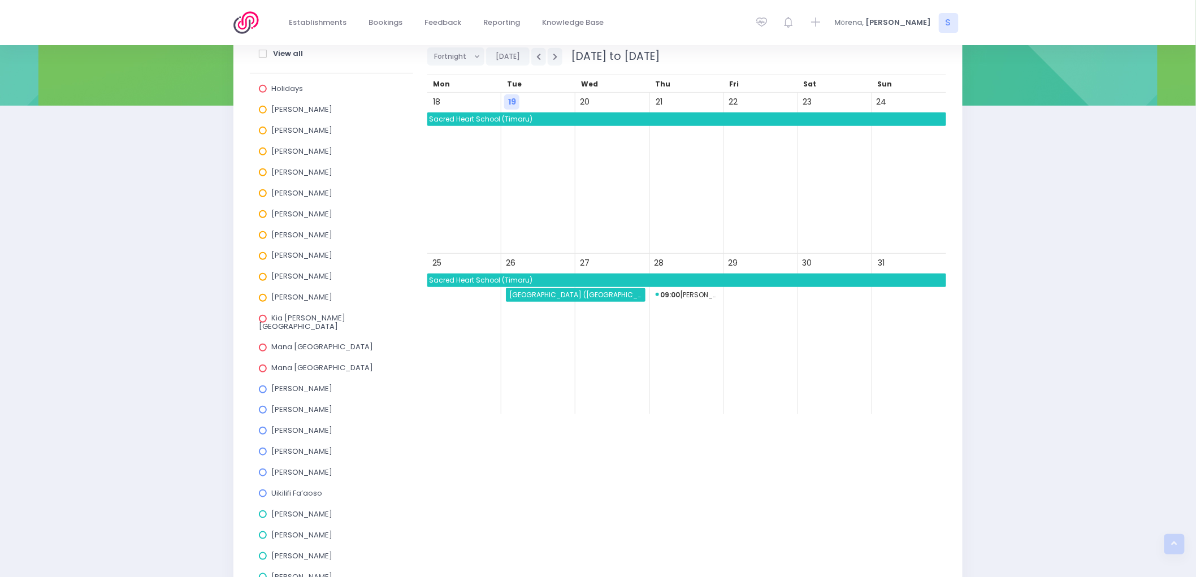
scroll to position [122, 0]
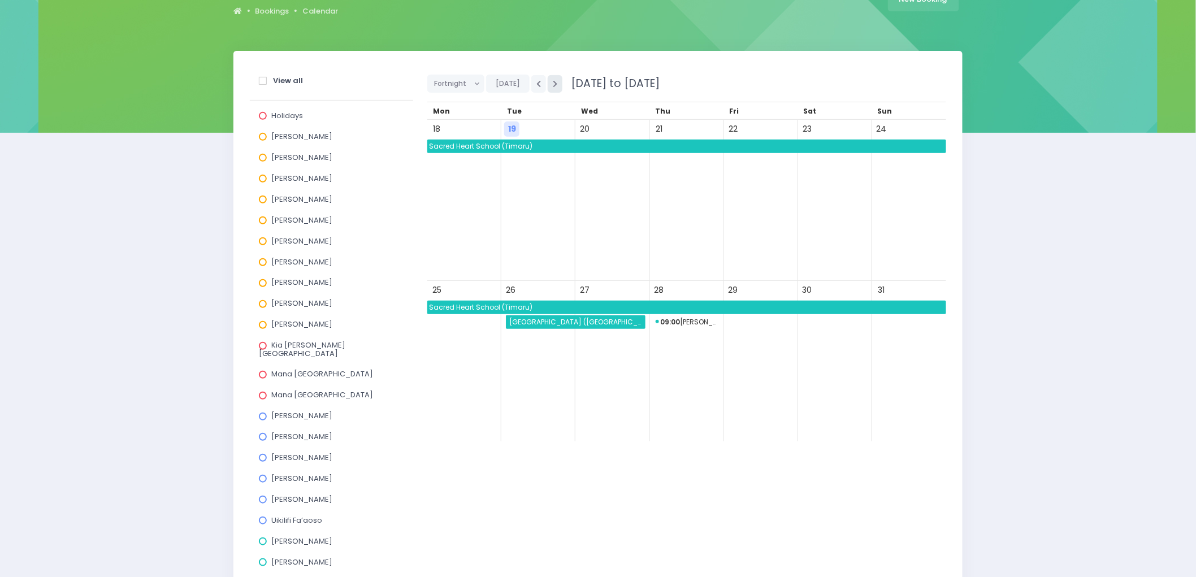
click at [557, 80] on button "button" at bounding box center [555, 84] width 15 height 18
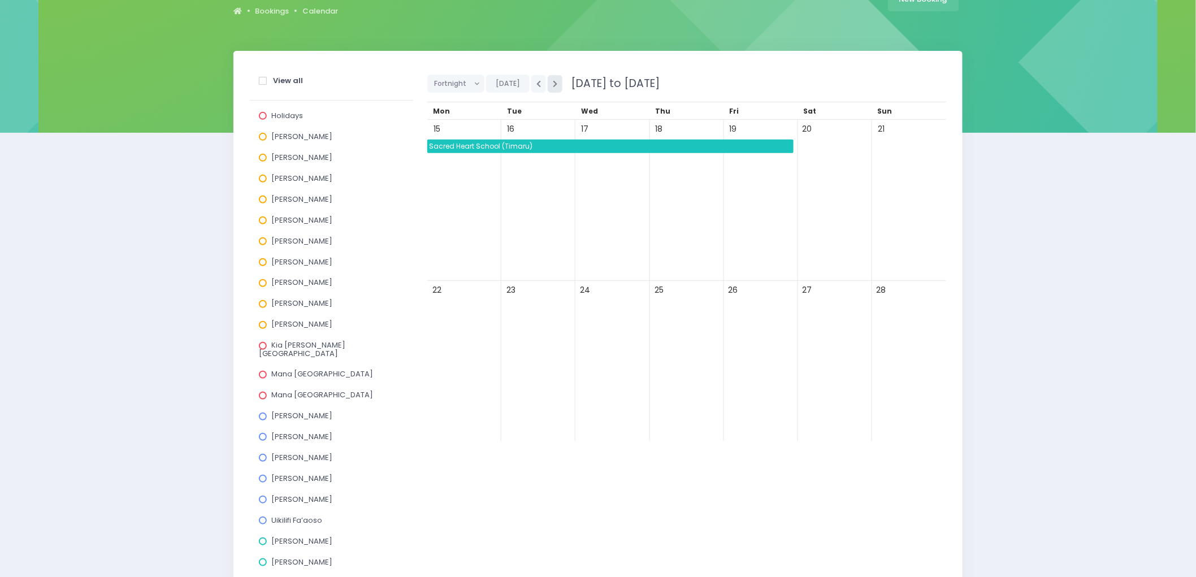
click at [557, 80] on button "button" at bounding box center [555, 84] width 15 height 18
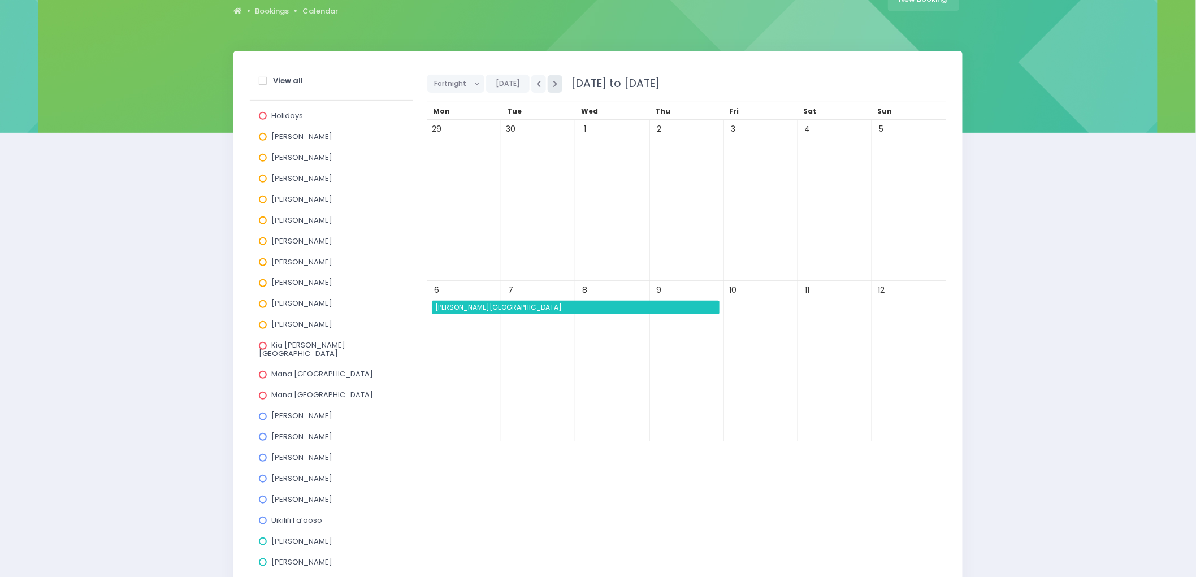
click at [557, 80] on button "button" at bounding box center [555, 84] width 15 height 18
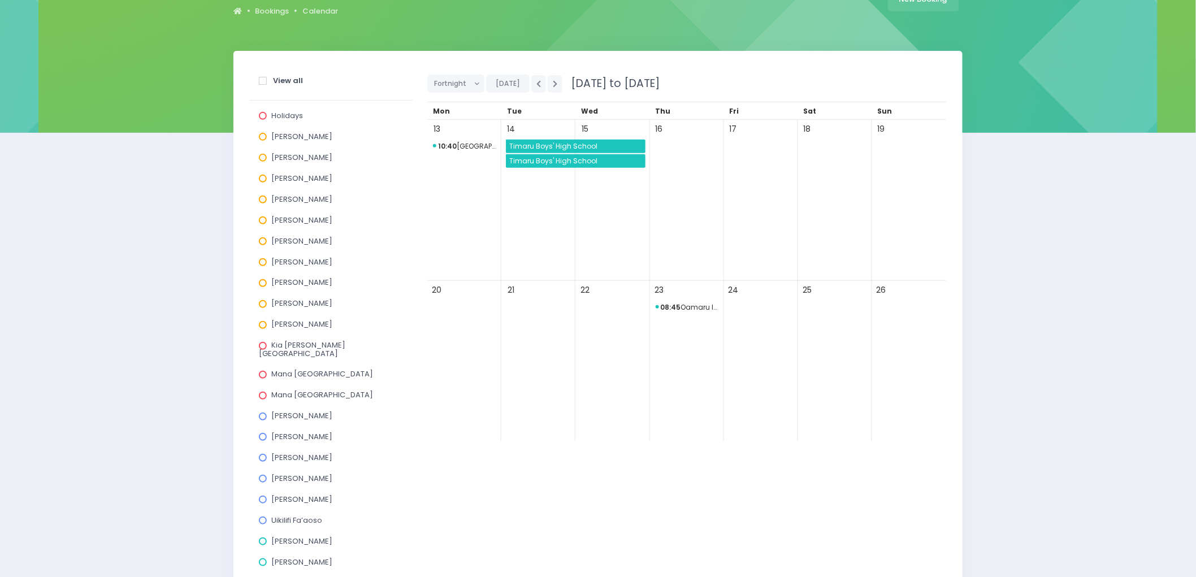
click at [556, 142] on span "Timaru Boys' High School" at bounding box center [576, 147] width 137 height 14
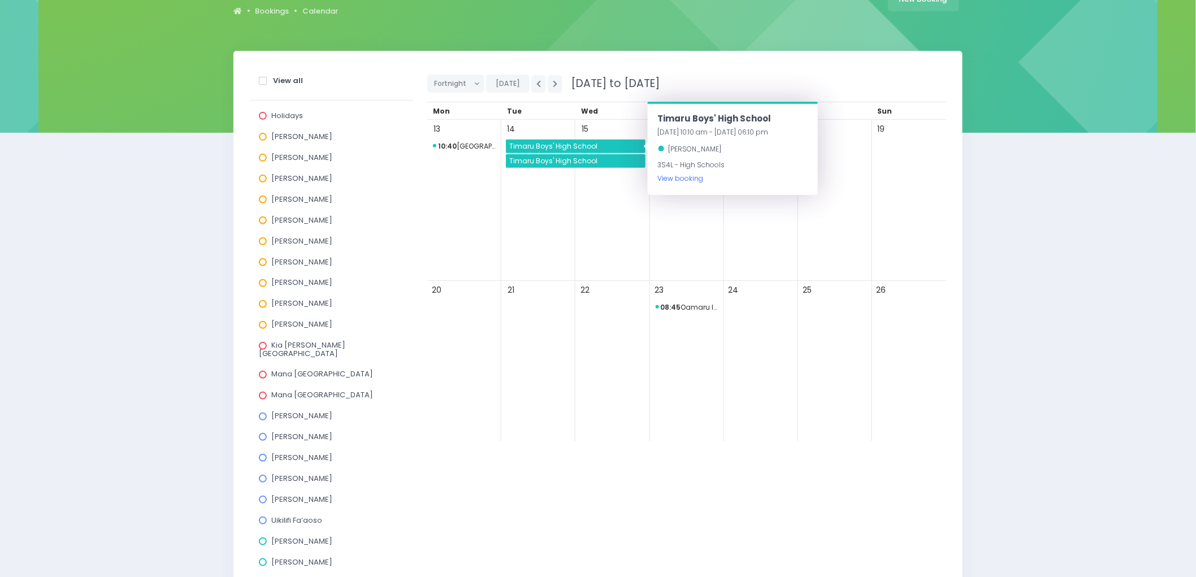
click at [668, 179] on link "View booking" at bounding box center [681, 179] width 46 height 10
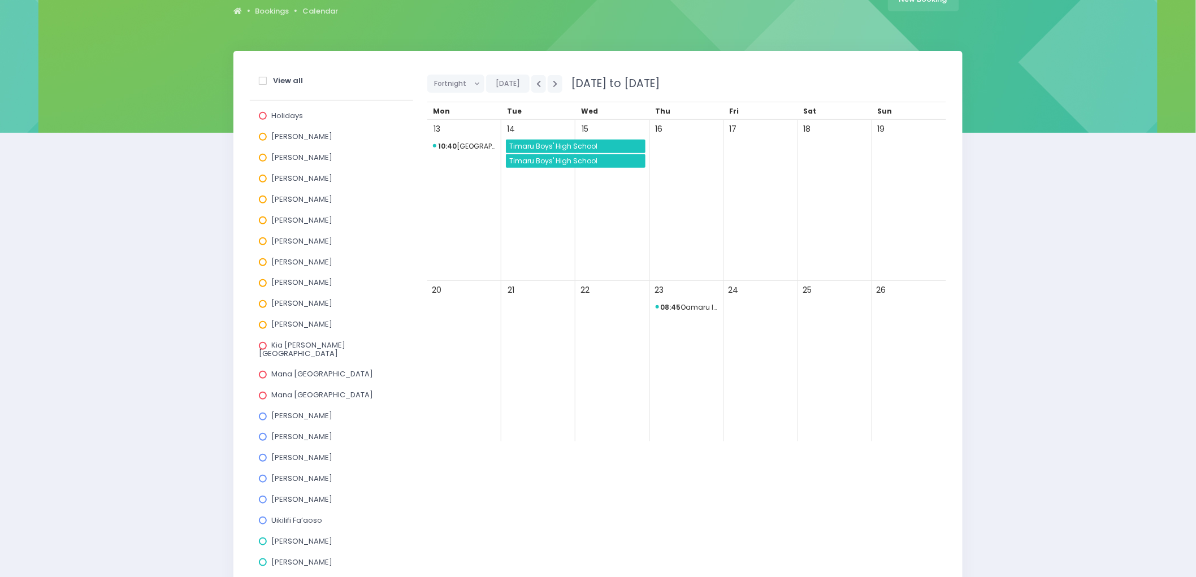
click at [552, 161] on span "Timaru Boys' High School" at bounding box center [576, 161] width 137 height 14
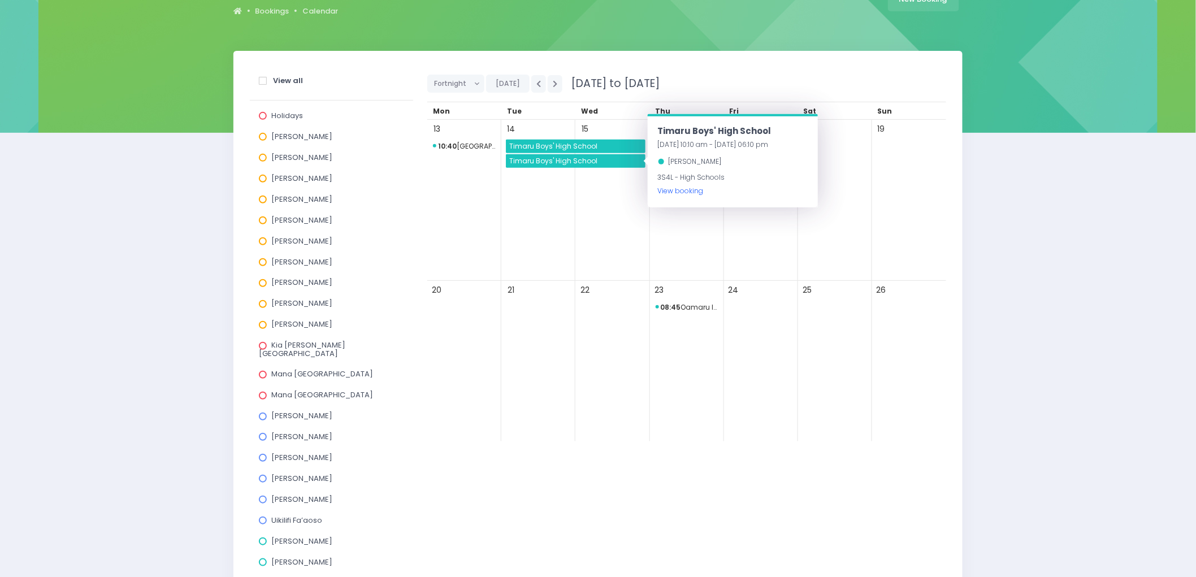
click at [687, 192] on link "View booking" at bounding box center [681, 191] width 46 height 10
click at [546, 142] on span "Timaru Boys' High School" at bounding box center [576, 147] width 137 height 14
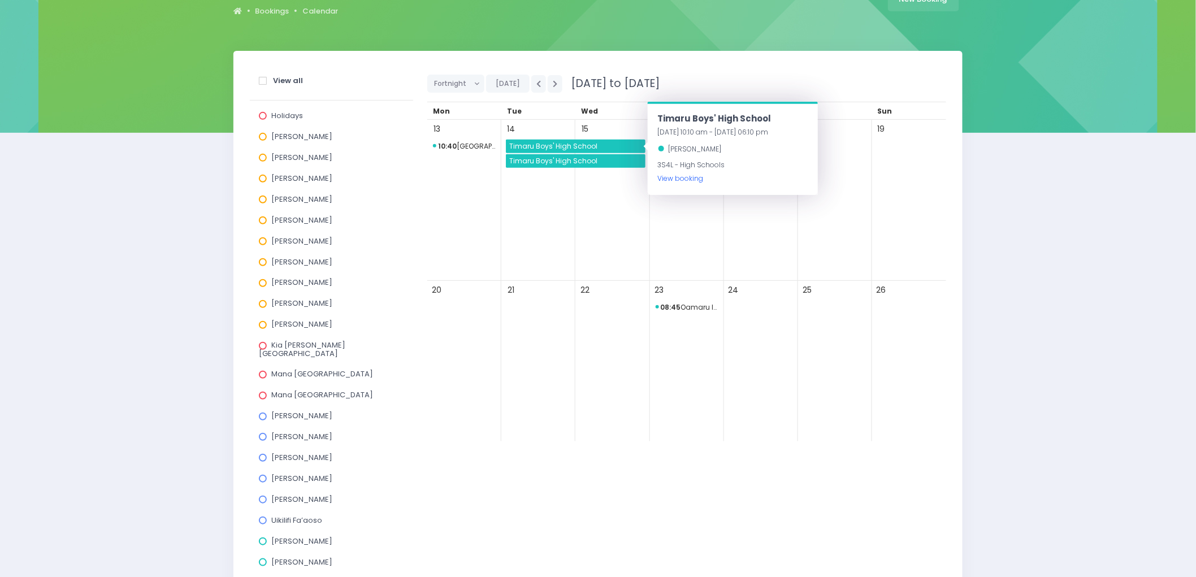
click at [686, 176] on link "View booking" at bounding box center [681, 179] width 46 height 10
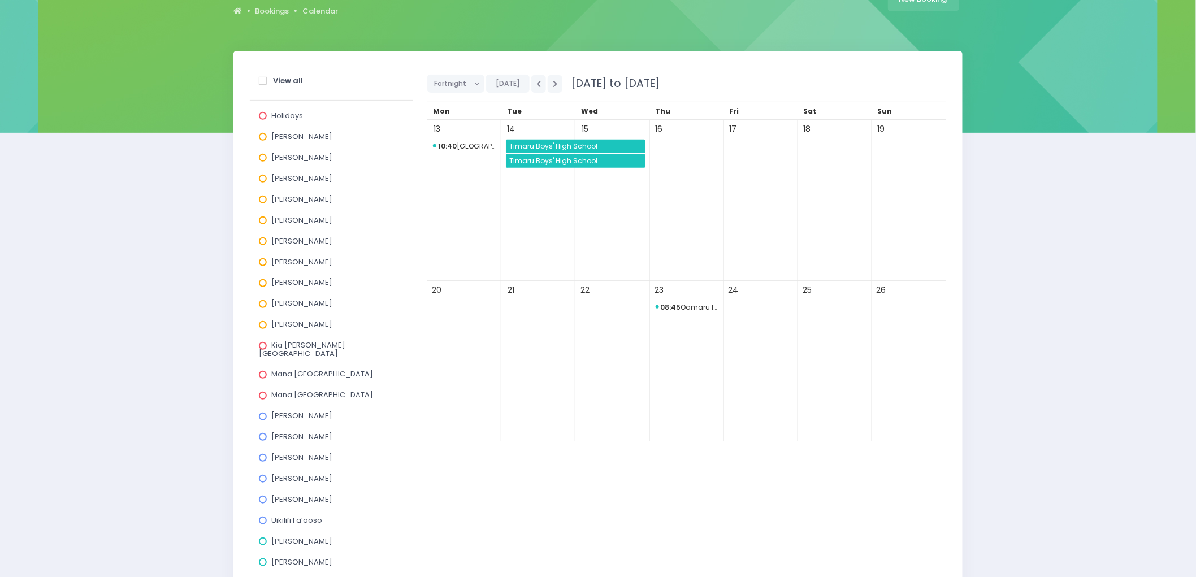
click at [592, 163] on span "Timaru Boys' High School" at bounding box center [576, 161] width 137 height 14
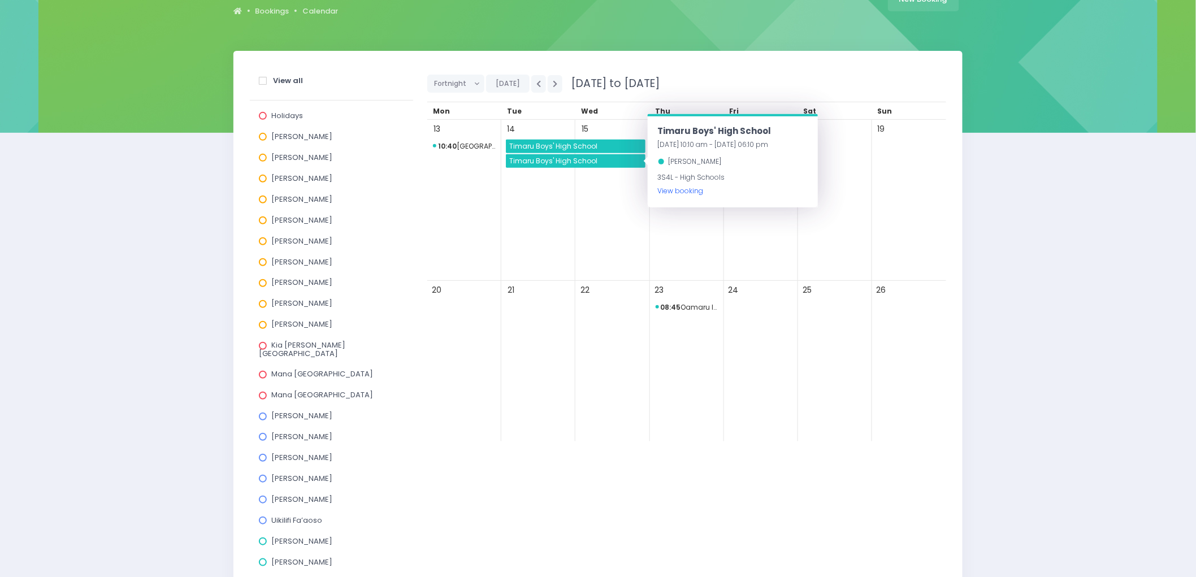
click at [681, 193] on link "View booking" at bounding box center [681, 191] width 46 height 10
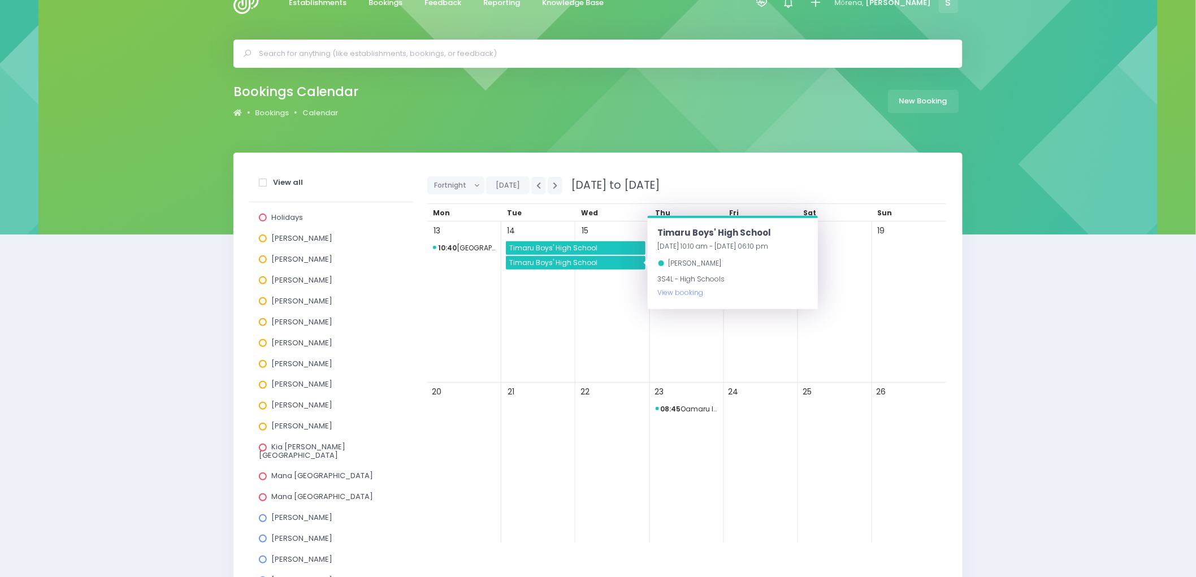
scroll to position [0, 0]
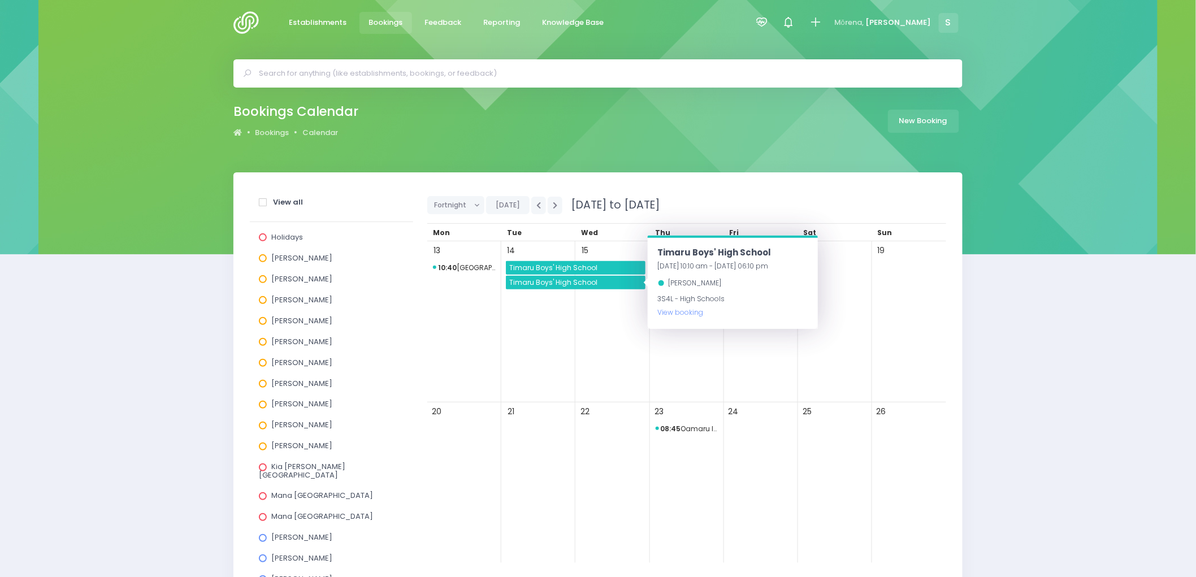
click at [377, 26] on span "Bookings" at bounding box center [386, 22] width 34 height 11
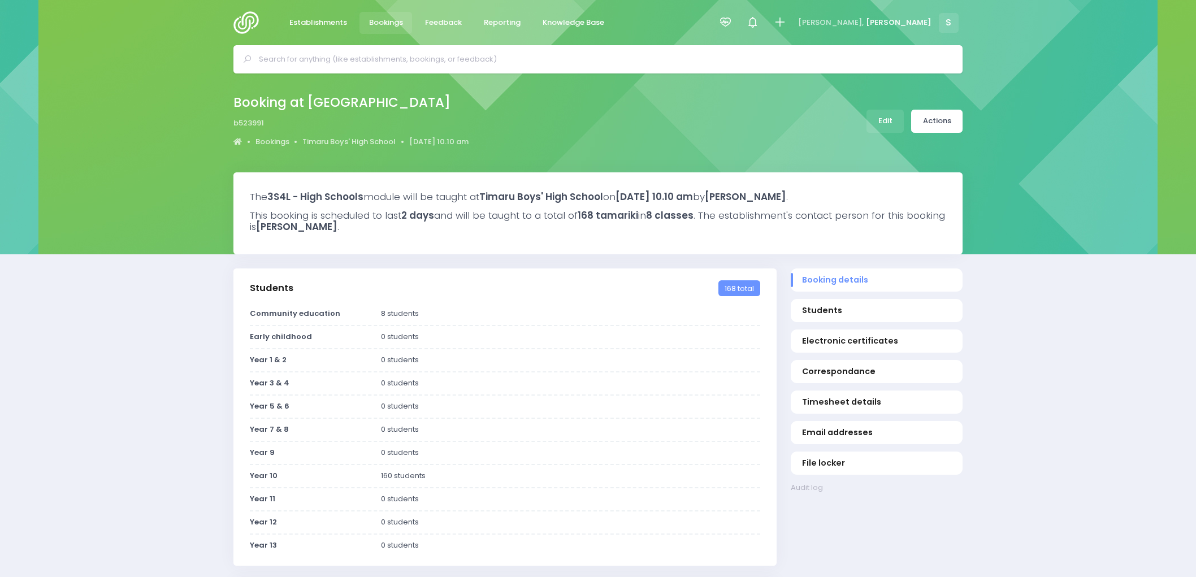
select select "5"
click at [933, 127] on link "Actions" at bounding box center [936, 121] width 51 height 23
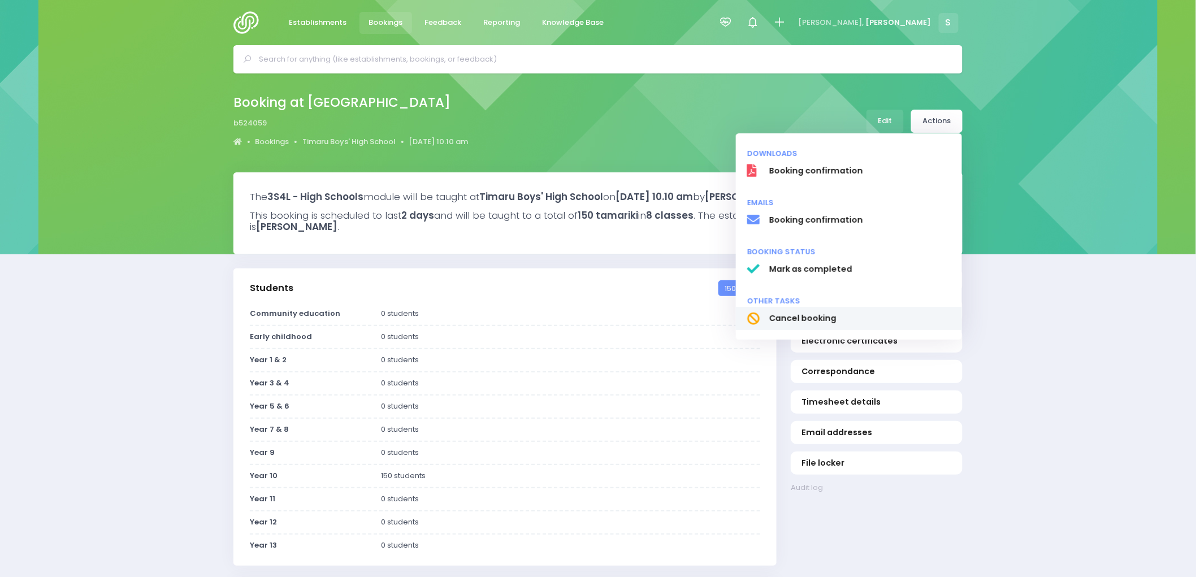
click at [816, 317] on span "Cancel booking" at bounding box center [860, 319] width 182 height 12
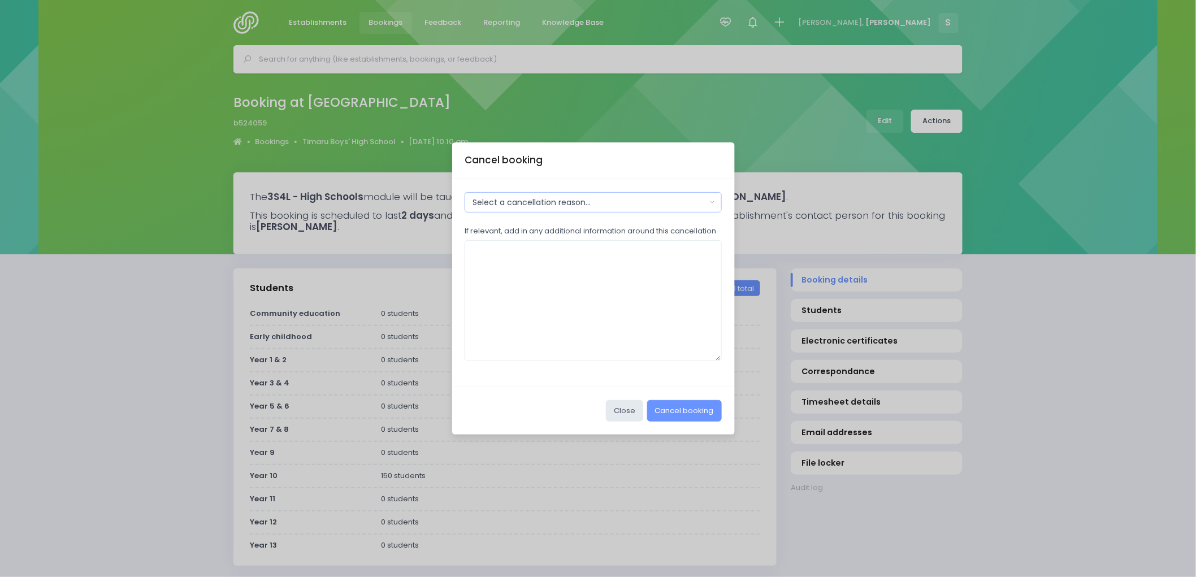
click at [613, 202] on div "Select a cancellation reason..." at bounding box center [590, 203] width 234 height 12
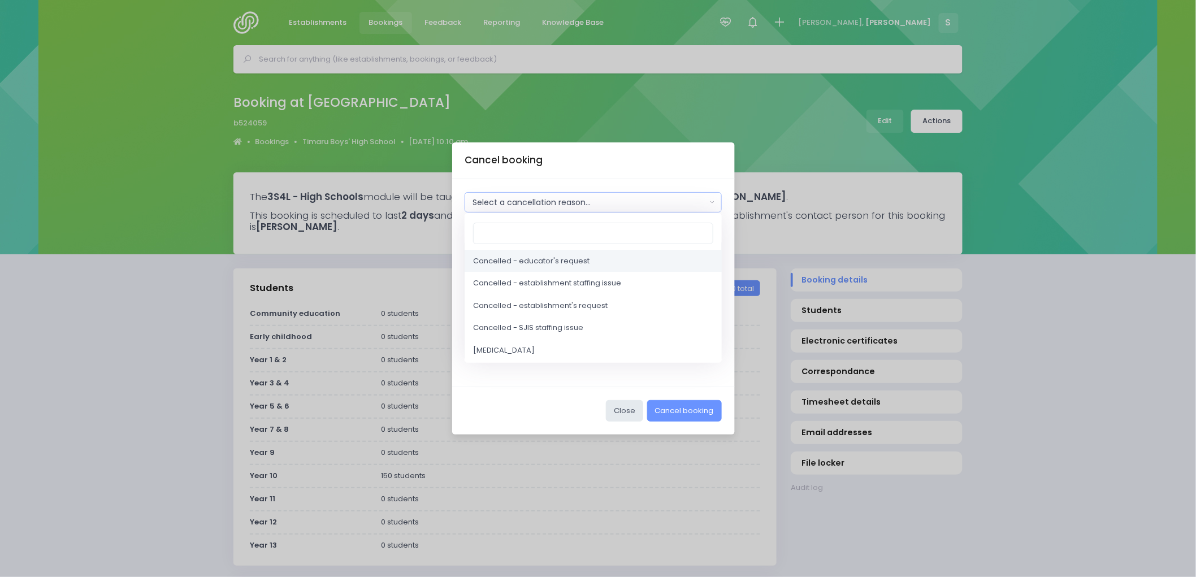
click at [586, 260] on span "Cancelled - educator's request" at bounding box center [531, 261] width 116 height 11
select select "2"
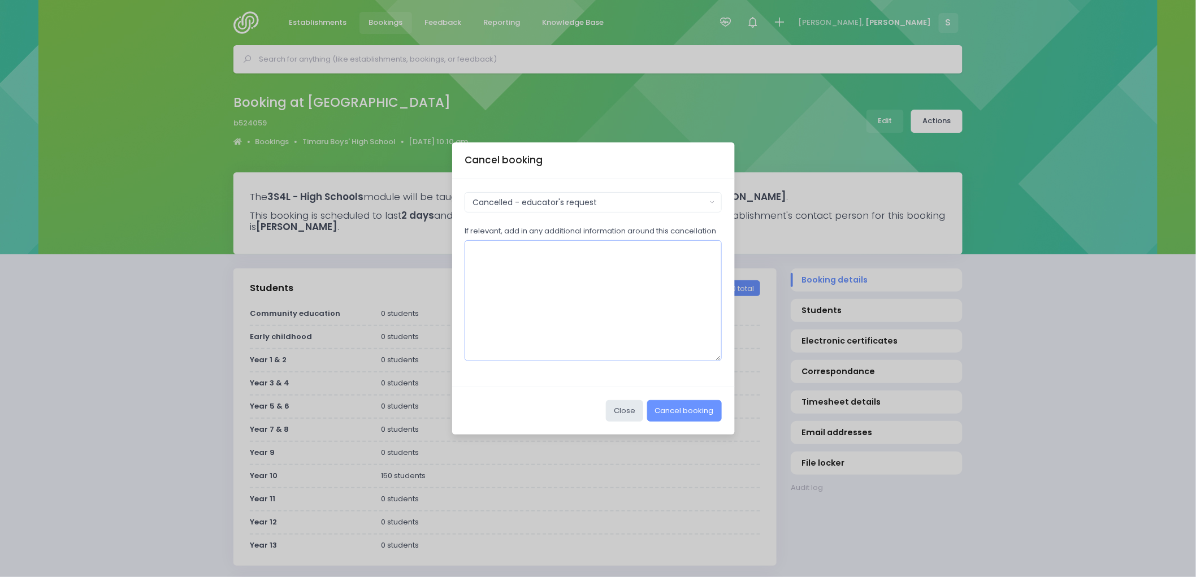
click at [534, 261] on textarea "If relevant, add in any additional information around this cancellation" at bounding box center [593, 300] width 257 height 121
type textarea "double up"
click at [669, 408] on button "Cancel booking" at bounding box center [684, 410] width 75 height 21
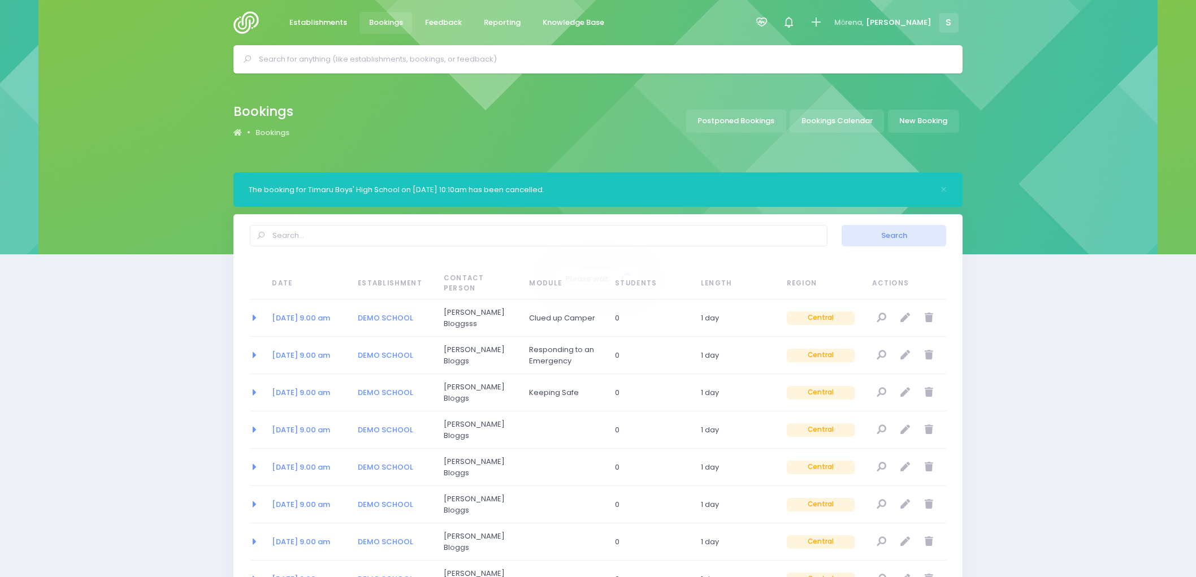
select select "20"
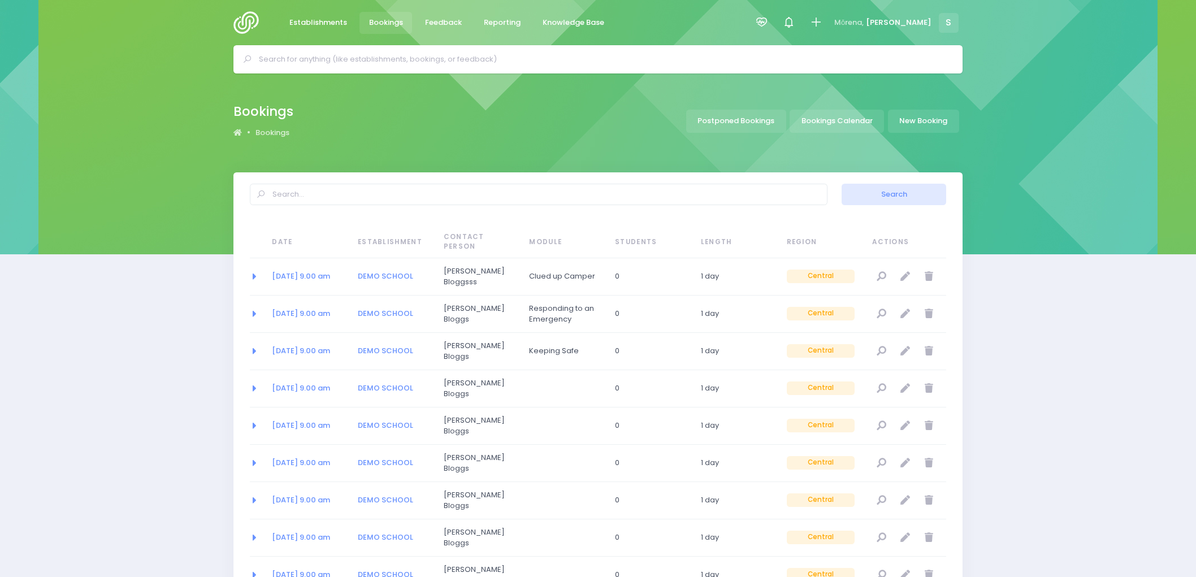
select select "20"
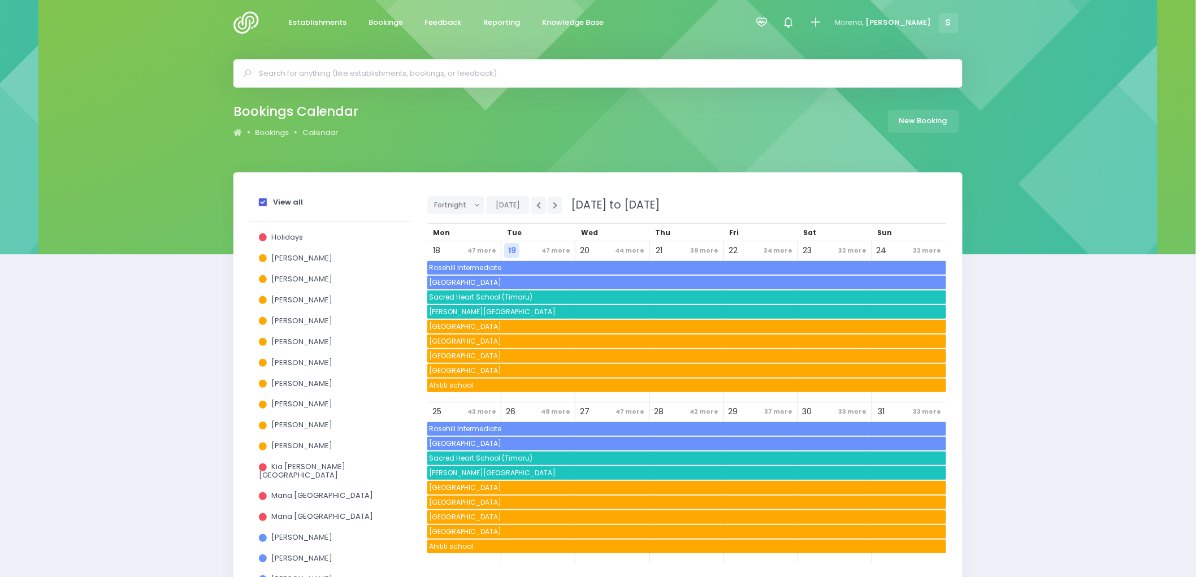
click at [259, 204] on span at bounding box center [263, 202] width 8 height 8
click at [0, 0] on input "View all" at bounding box center [0, 0] width 0 height 0
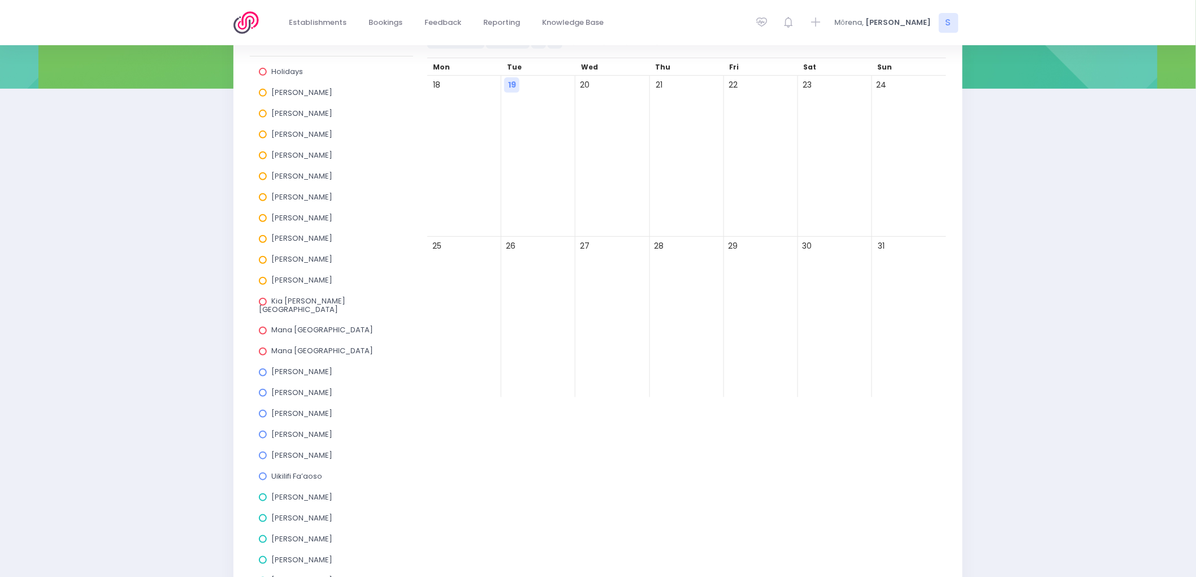
scroll to position [310, 0]
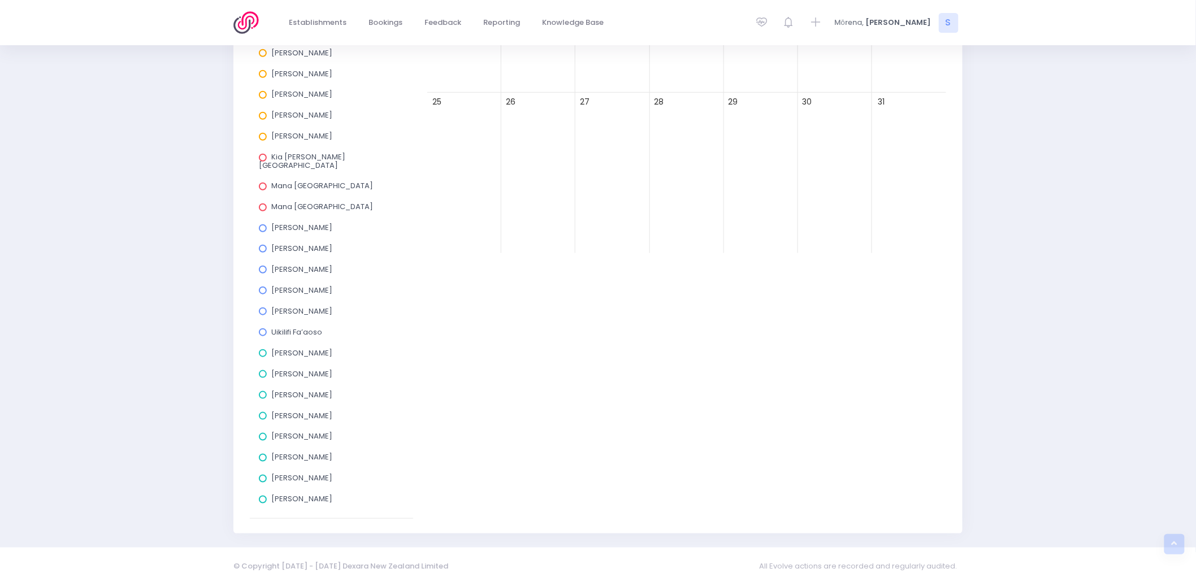
click at [262, 454] on span at bounding box center [263, 458] width 8 height 8
click at [0, 0] on input "[PERSON_NAME]" at bounding box center [0, 0] width 0 height 0
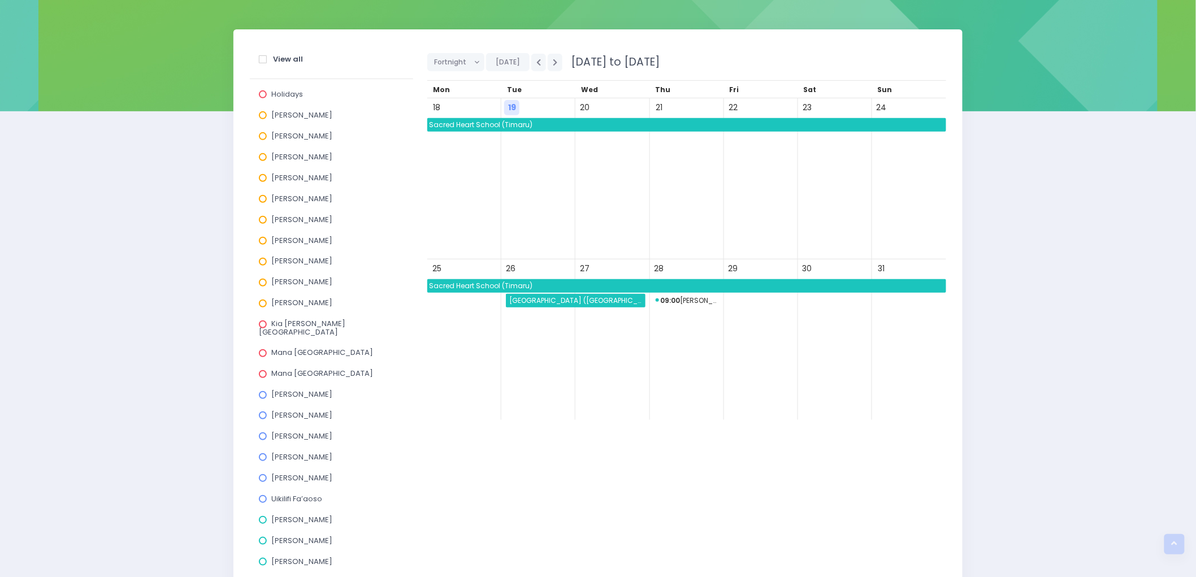
scroll to position [122, 0]
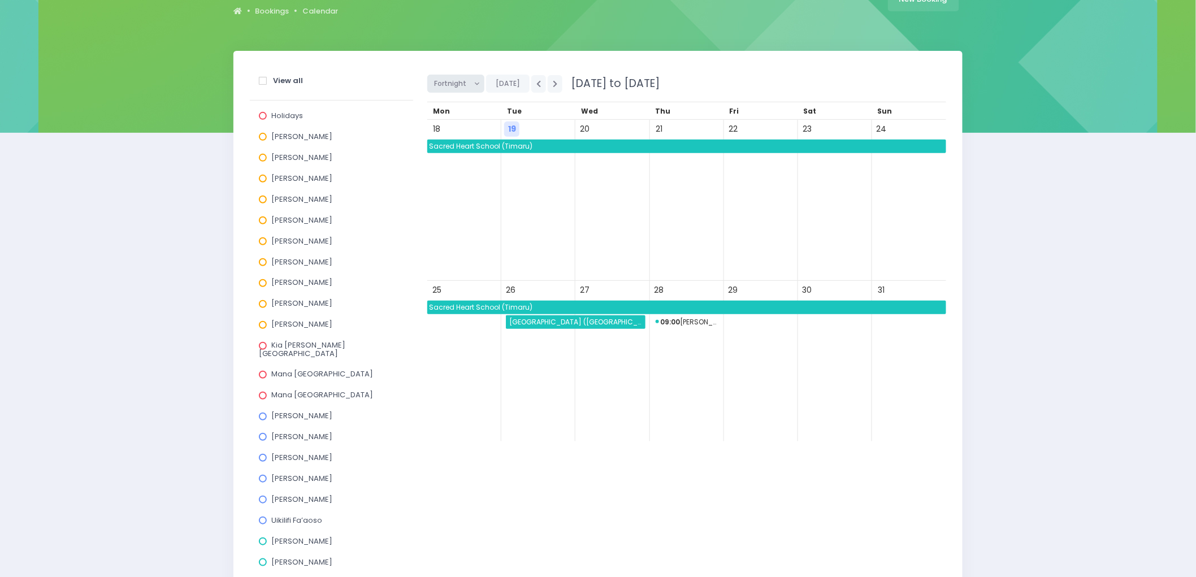
click at [466, 85] on span "Fortnight" at bounding box center [451, 83] width 35 height 17
click at [457, 167] on link "Month" at bounding box center [464, 169] width 74 height 21
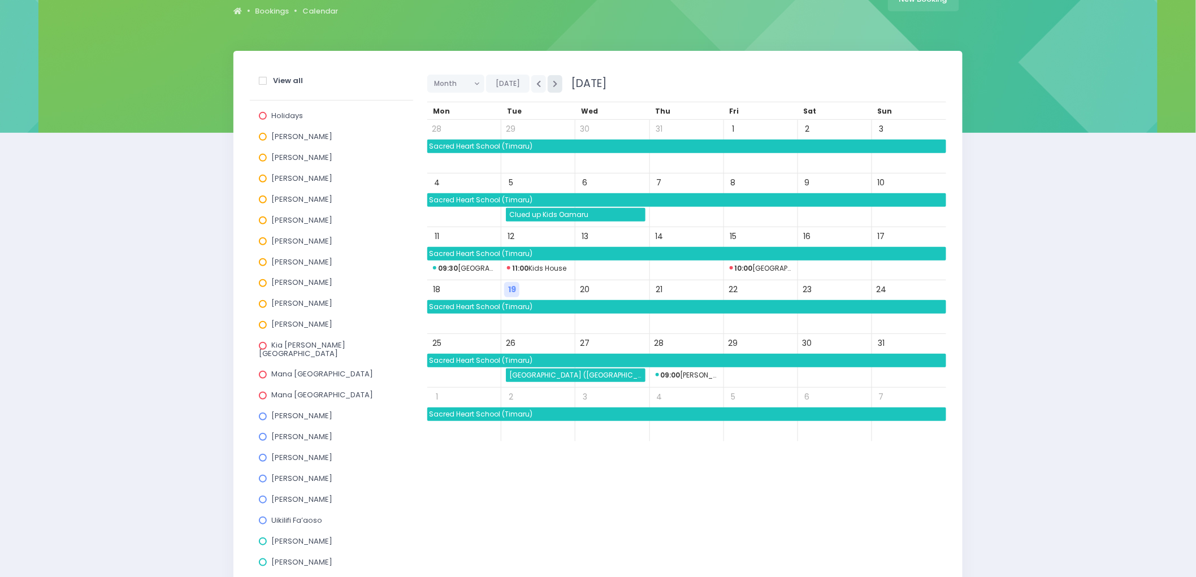
click at [554, 84] on icon "button" at bounding box center [555, 83] width 5 height 7
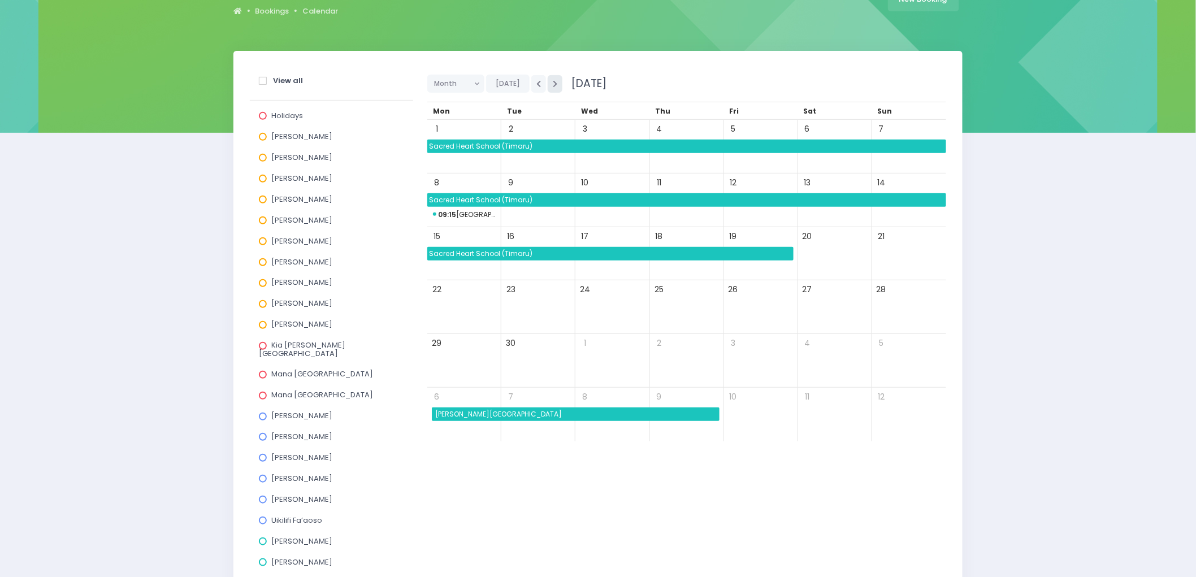
click at [554, 84] on icon "button" at bounding box center [555, 83] width 5 height 7
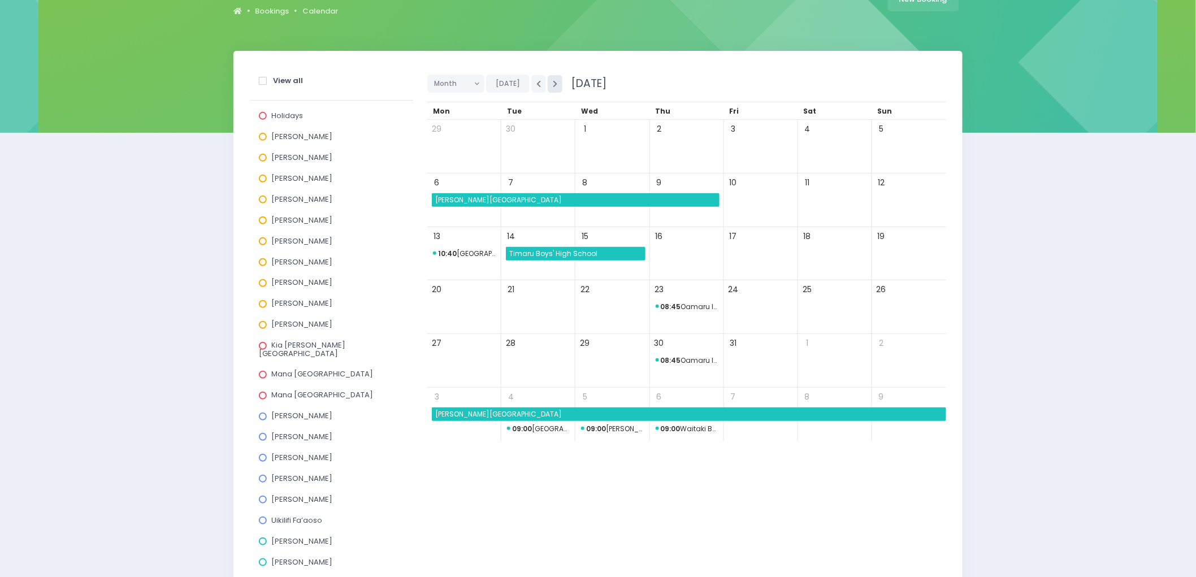
click at [553, 83] on icon "button" at bounding box center [555, 83] width 5 height 7
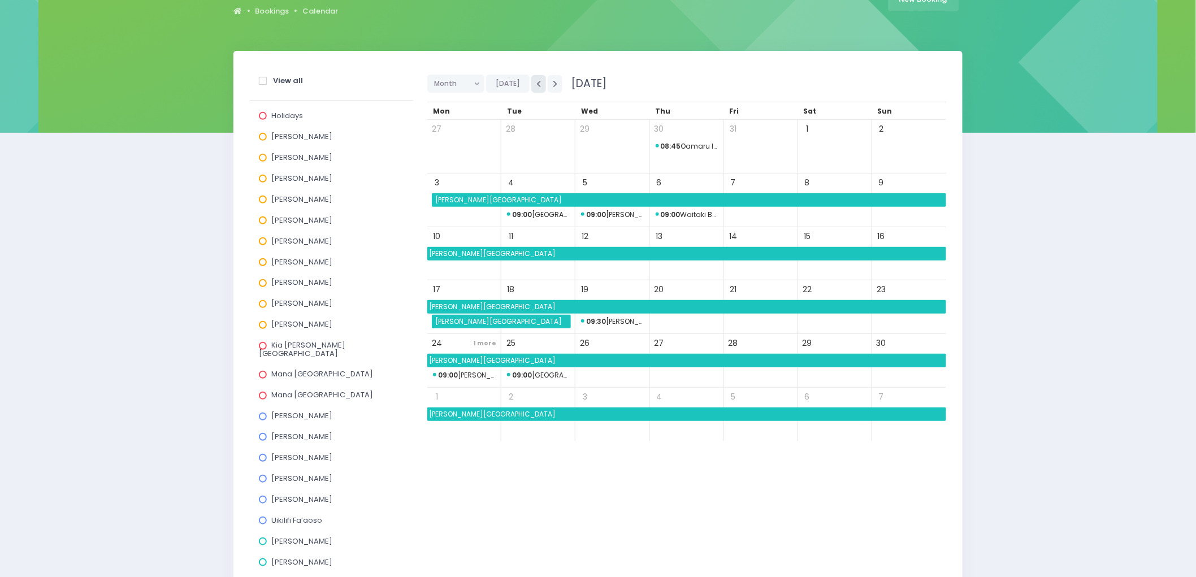
click at [533, 83] on button "button" at bounding box center [538, 84] width 15 height 18
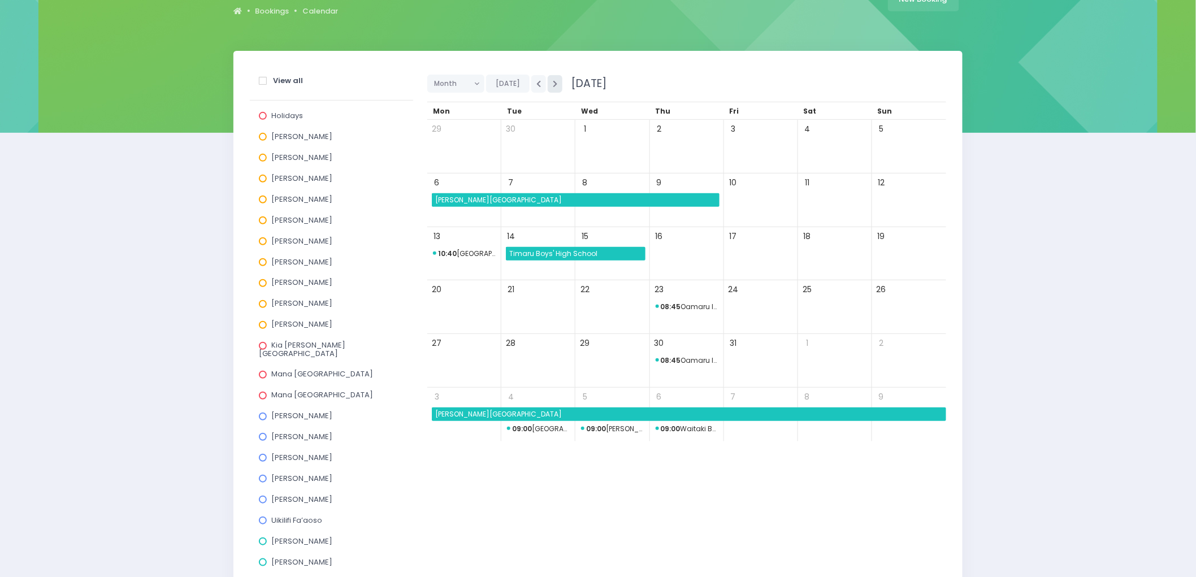
click at [548, 81] on button "button" at bounding box center [555, 84] width 15 height 18
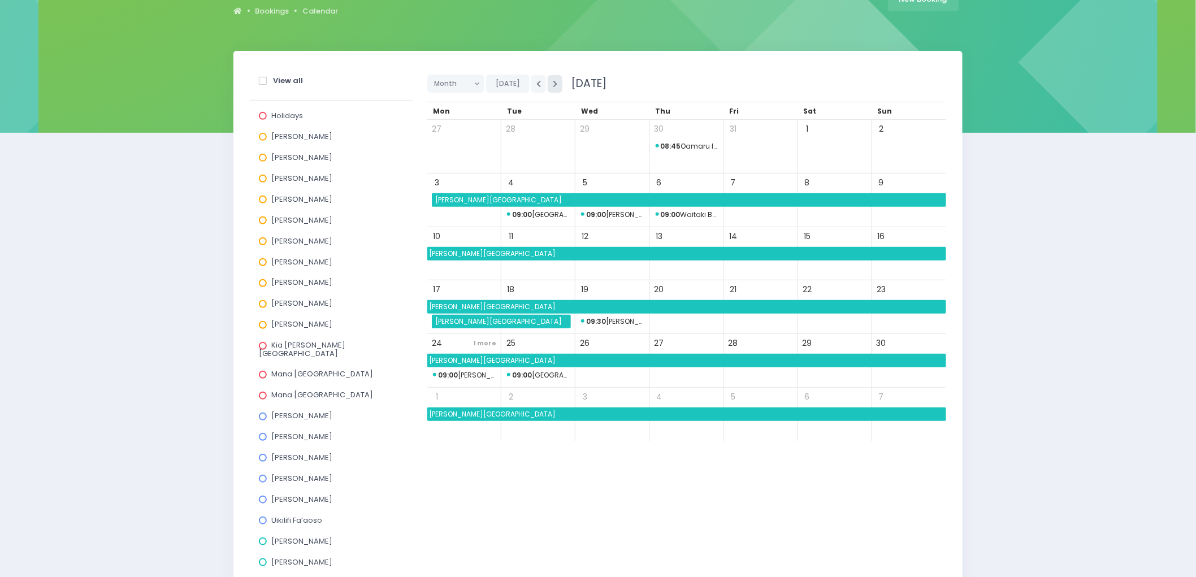
click at [548, 81] on button "button" at bounding box center [555, 84] width 15 height 18
